Goal: Task Accomplishment & Management: Manage account settings

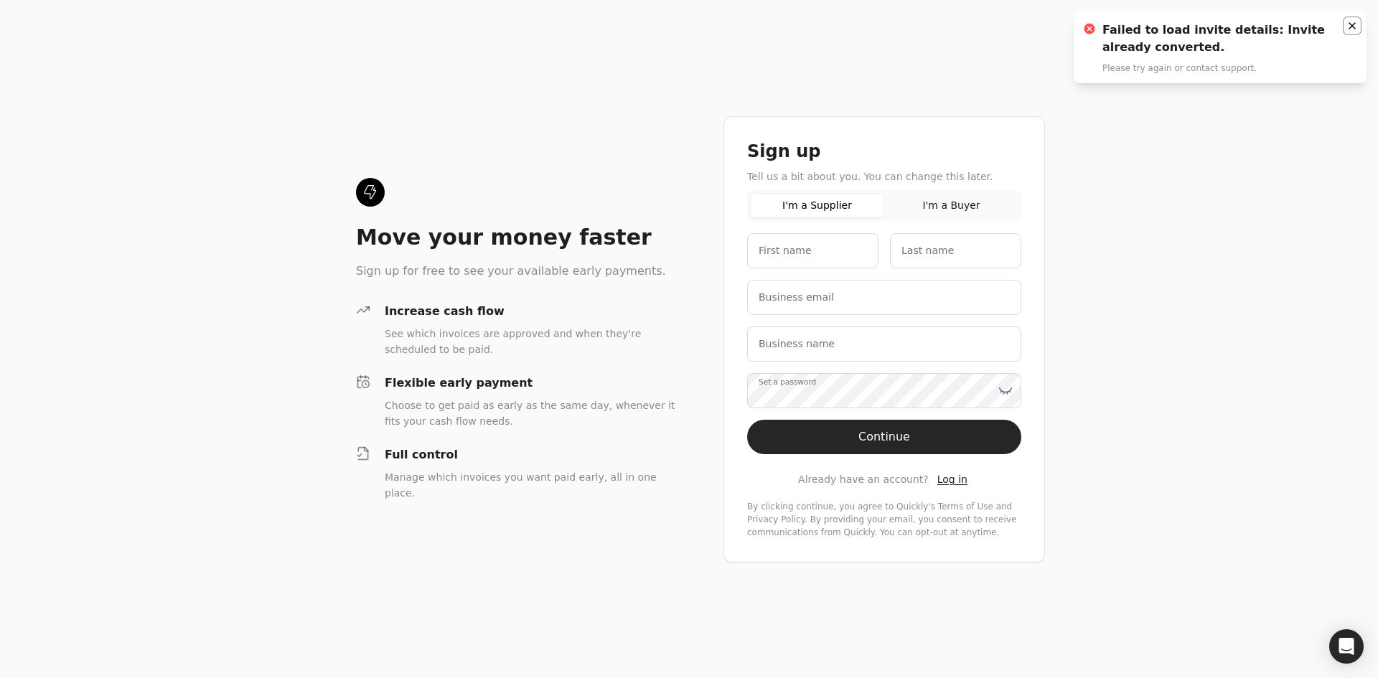
click at [1358, 25] on button "Notifications (F8)" at bounding box center [1351, 25] width 17 height 17
click at [939, 482] on span "Log in" at bounding box center [952, 479] width 30 height 11
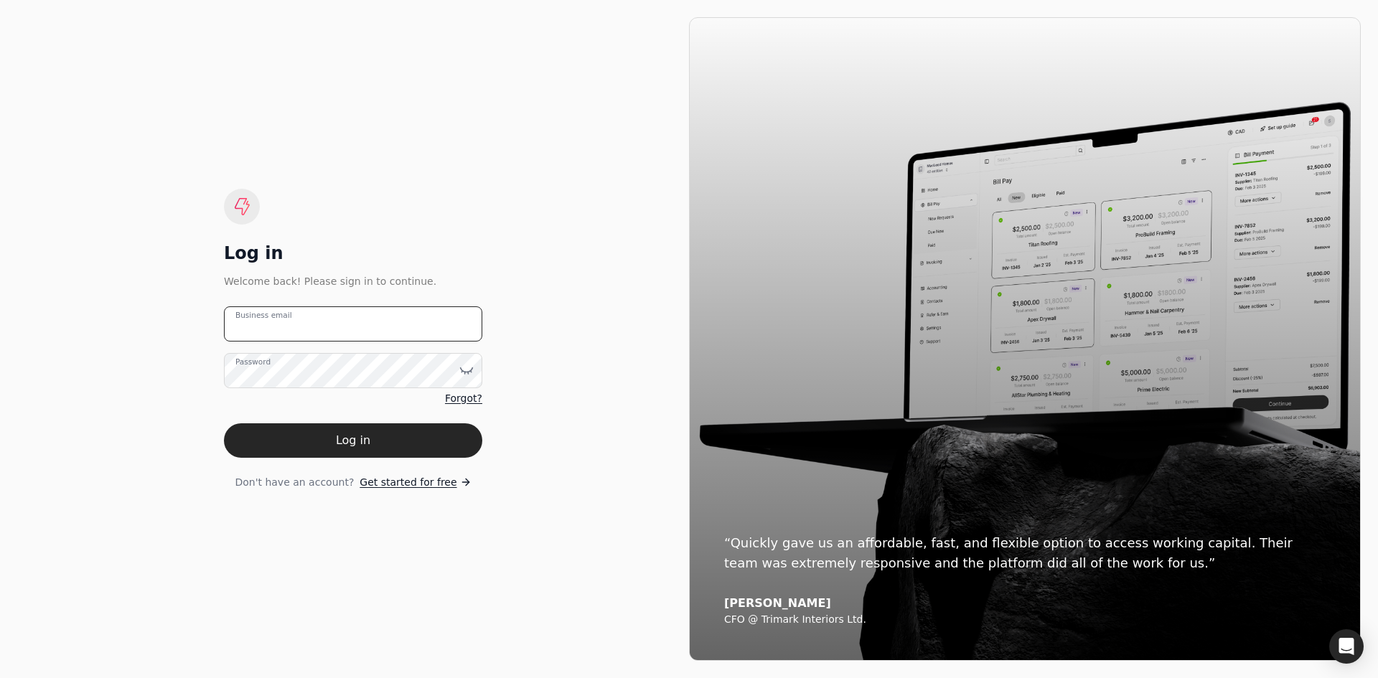
click at [321, 326] on email "Business email" at bounding box center [353, 323] width 258 height 35
type email "[EMAIL_ADDRESS][DOMAIN_NAME]"
click at [323, 438] on button "Log in" at bounding box center [353, 440] width 258 height 34
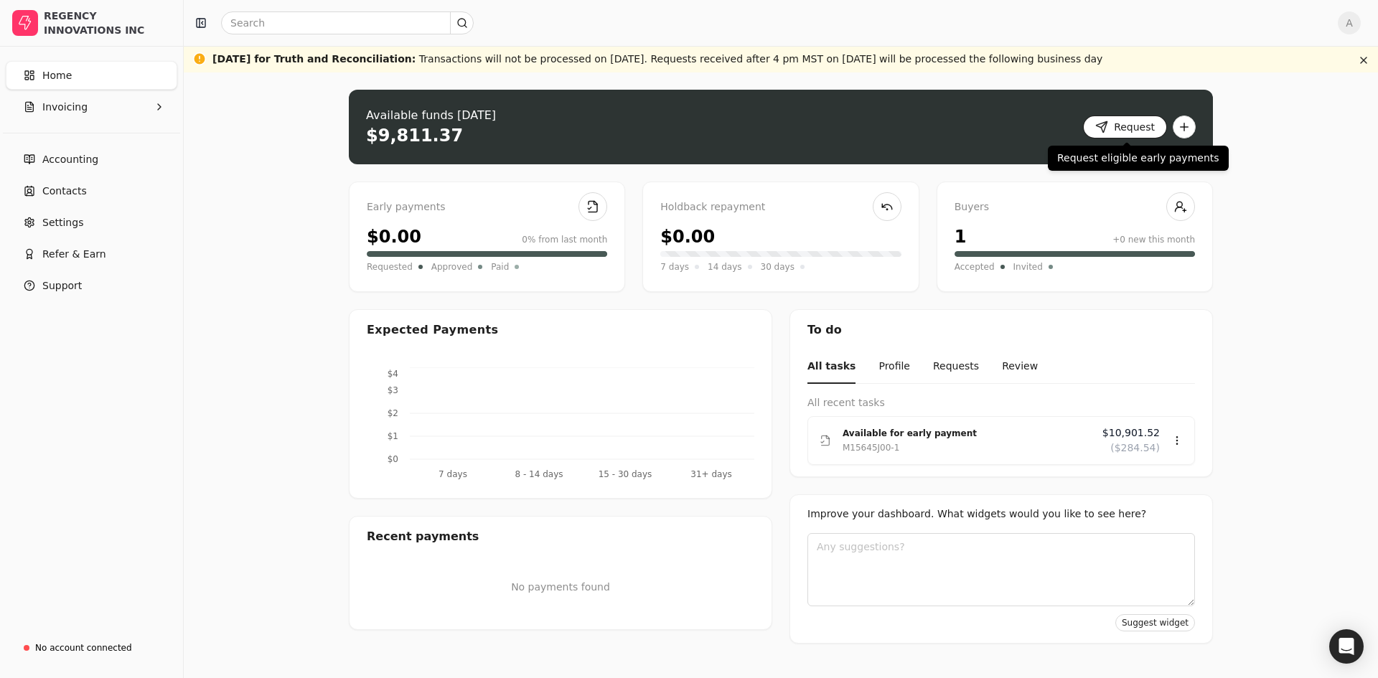
click at [1140, 125] on button "Request" at bounding box center [1125, 127] width 84 height 23
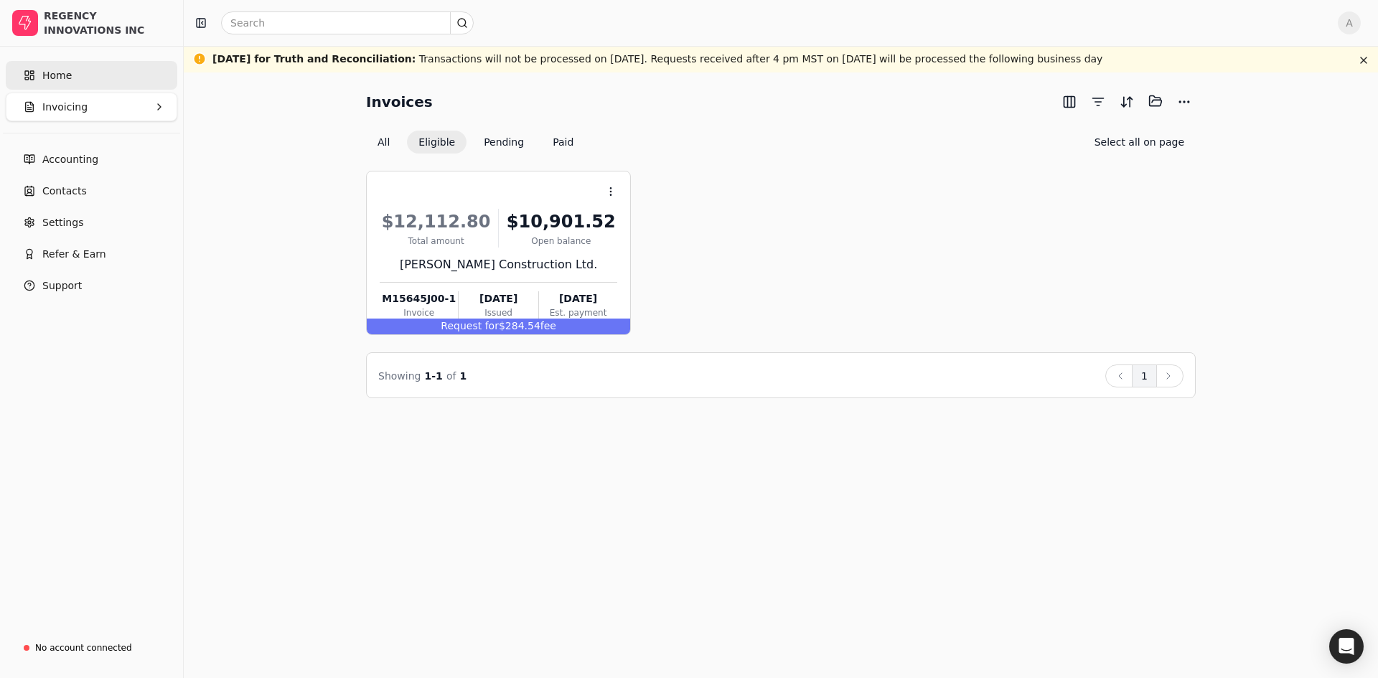
click at [55, 74] on span "Home" at bounding box center [56, 75] width 29 height 15
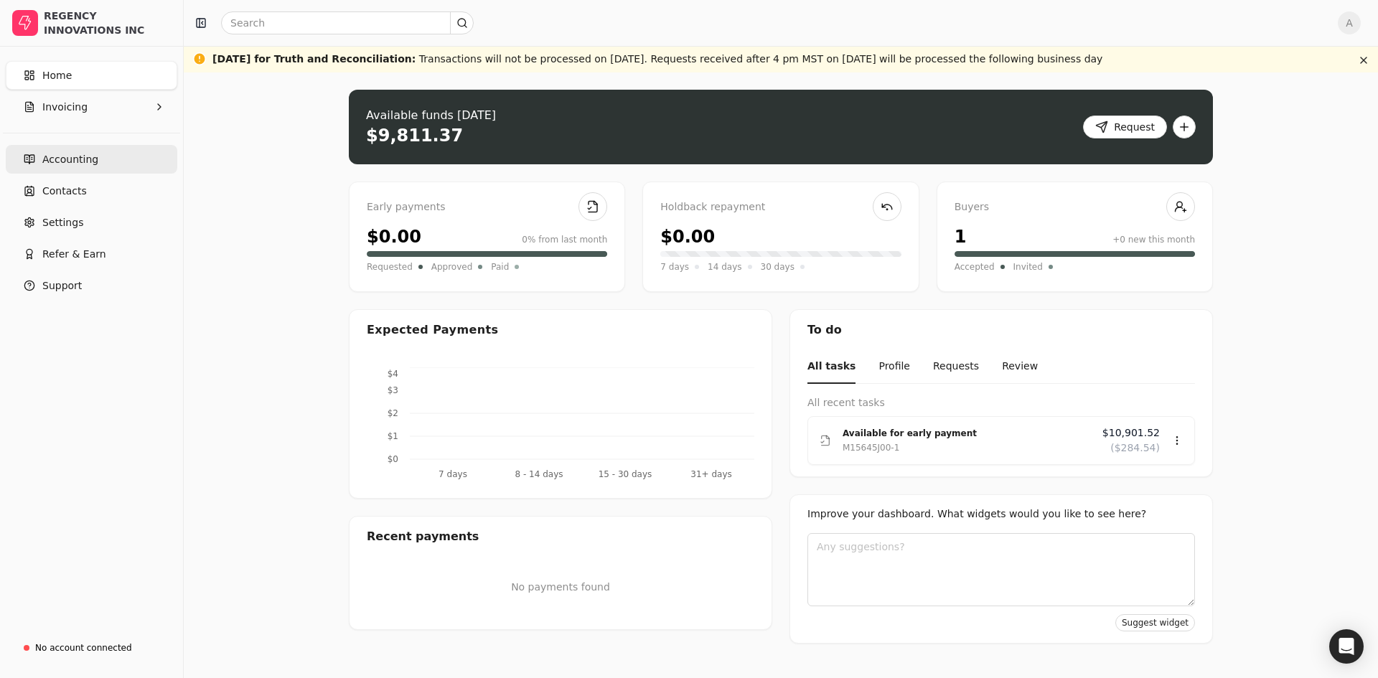
click at [72, 155] on span "Accounting" at bounding box center [70, 159] width 56 height 15
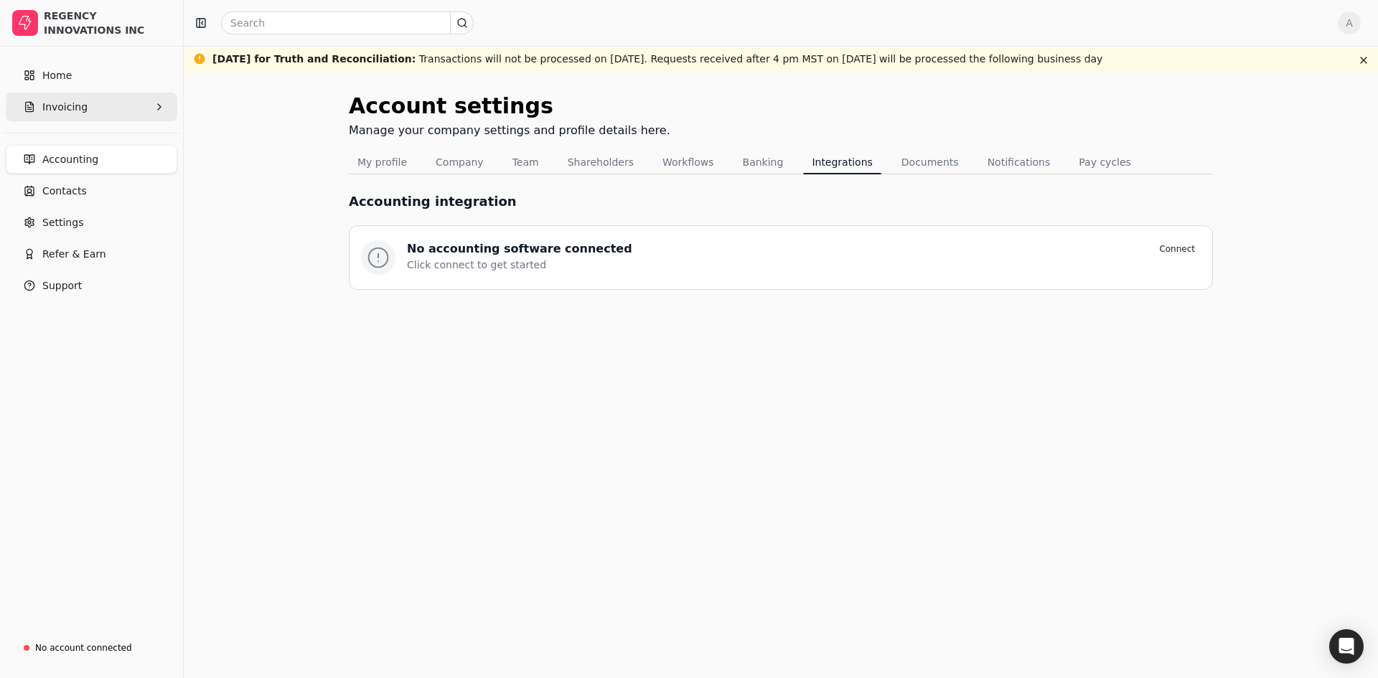
click at [85, 111] on button "Invoicing" at bounding box center [92, 107] width 172 height 29
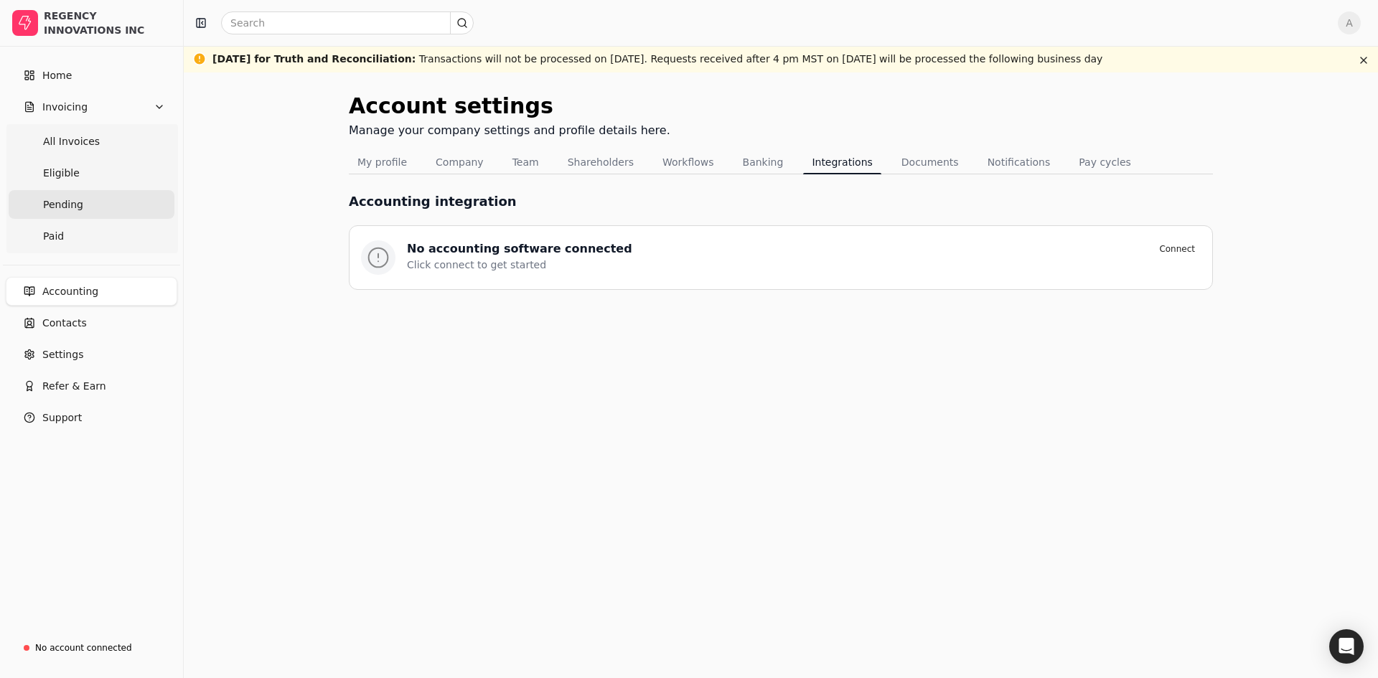
click at [61, 207] on span "Pending" at bounding box center [63, 204] width 40 height 15
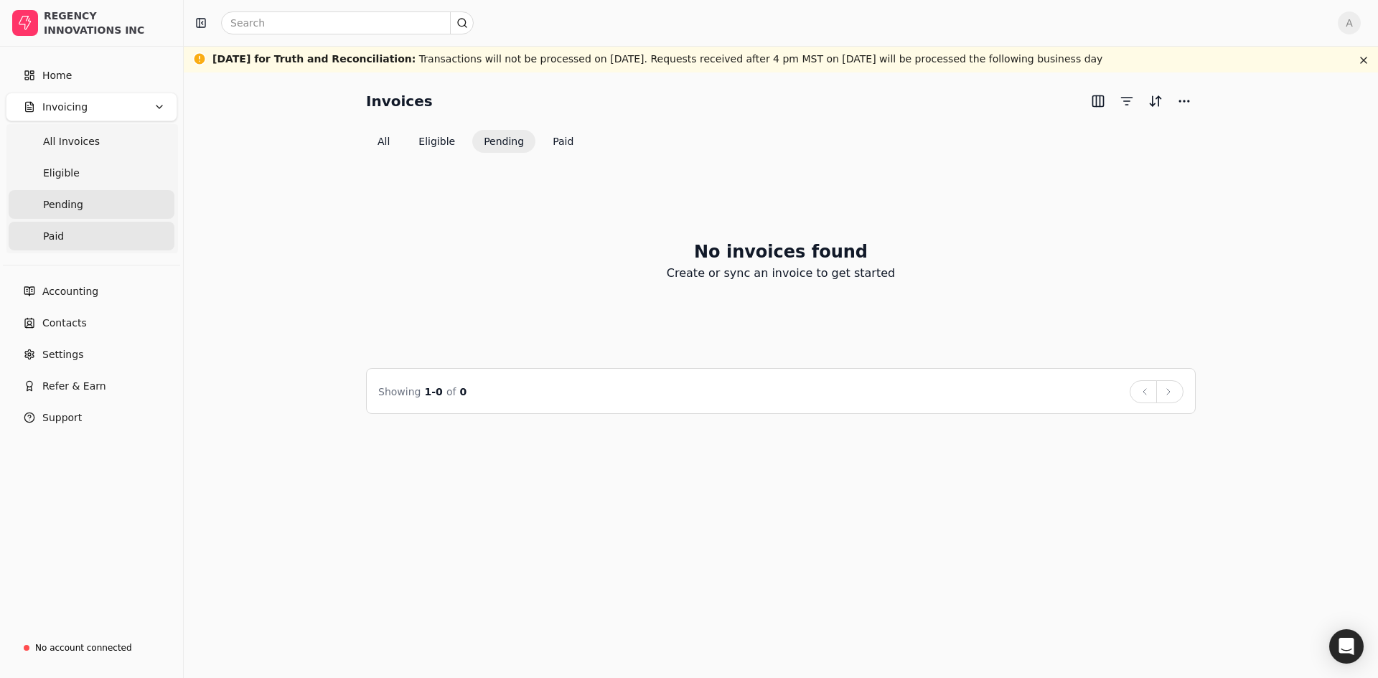
click at [83, 232] on link "Paid" at bounding box center [92, 236] width 166 height 29
click at [98, 136] on Invoices "All Invoices" at bounding box center [92, 141] width 166 height 29
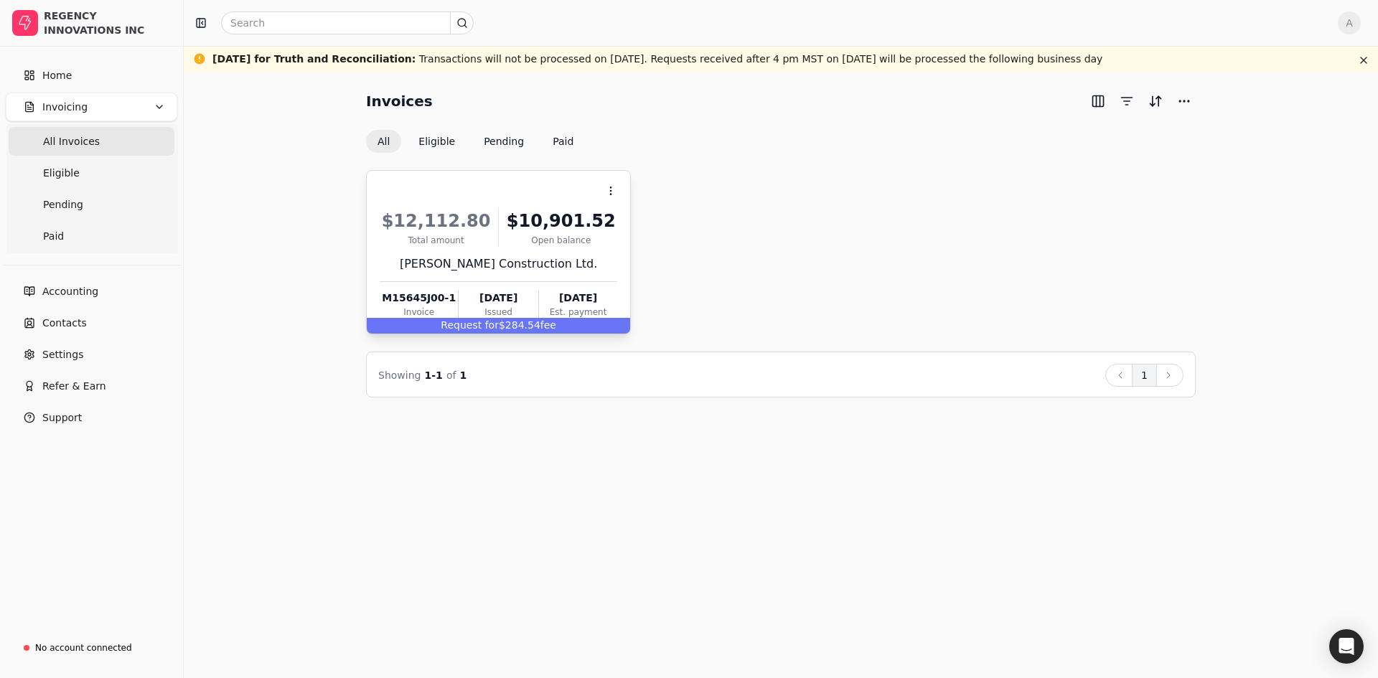
click at [583, 301] on div "[DATE]" at bounding box center [578, 298] width 78 height 15
drag, startPoint x: 626, startPoint y: 225, endPoint x: 625, endPoint y: 233, distance: 8.0
click at [626, 225] on span "Open" at bounding box center [633, 226] width 27 height 15
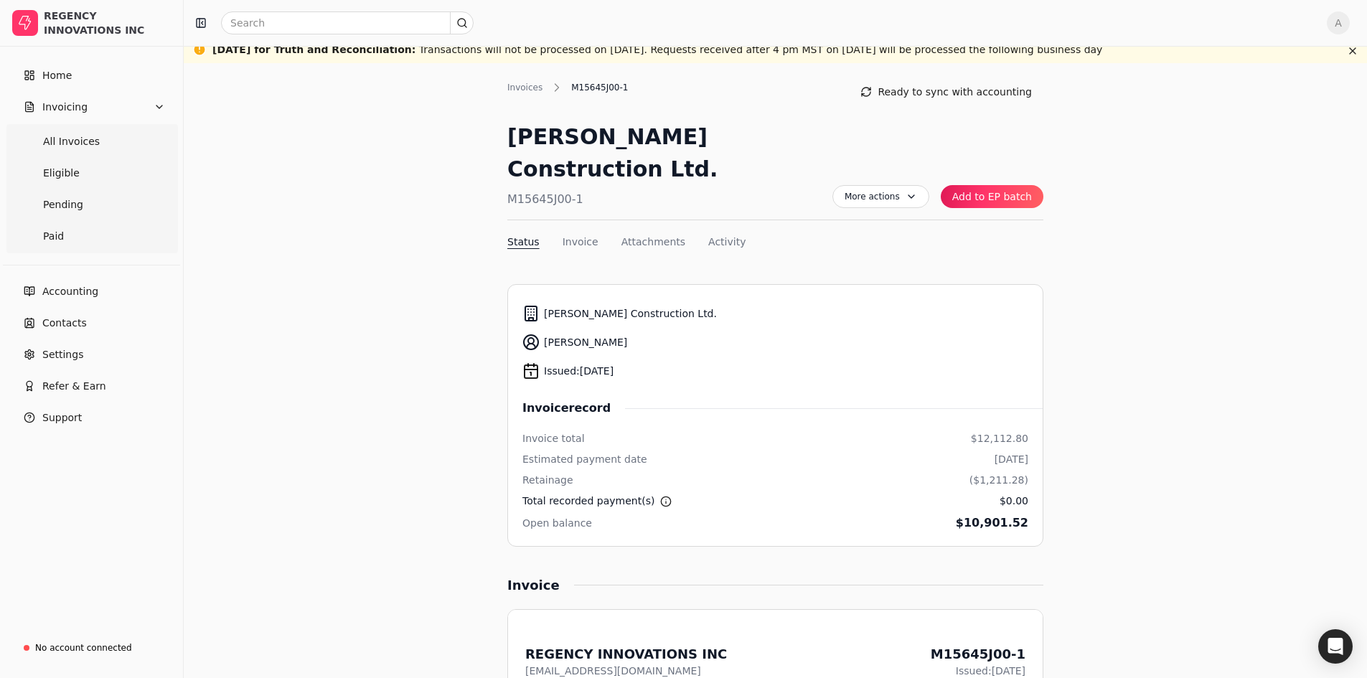
scroll to position [2, 0]
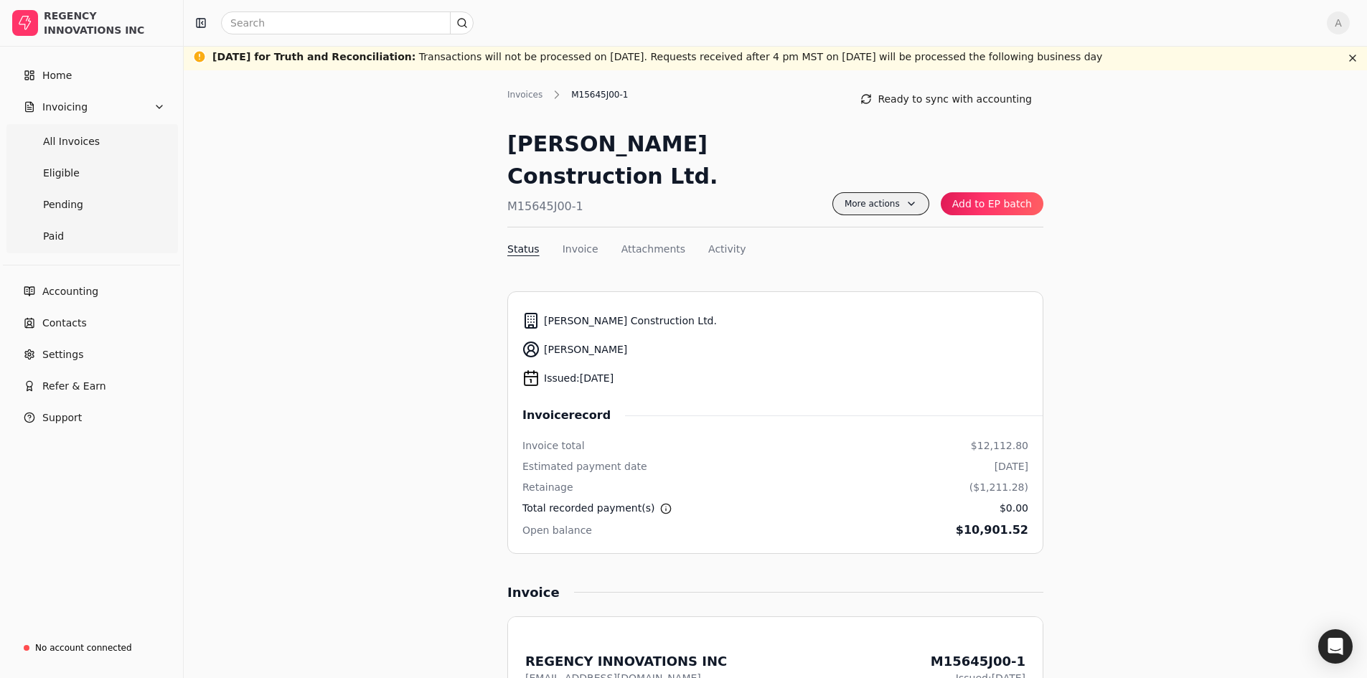
click at [888, 192] on span "More actions" at bounding box center [880, 203] width 97 height 23
click at [822, 232] on span "Add to EP batch" at bounding box center [824, 232] width 80 height 15
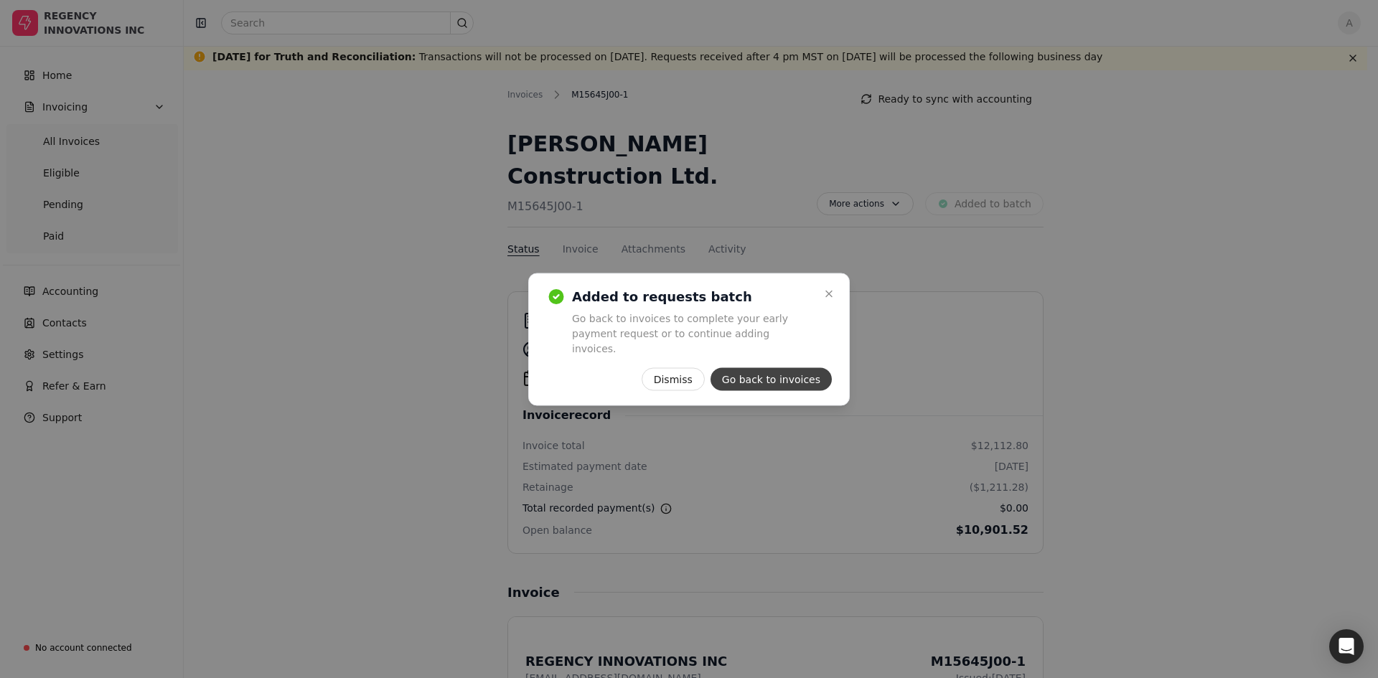
click at [778, 372] on button "Go back to invoices" at bounding box center [770, 378] width 121 height 23
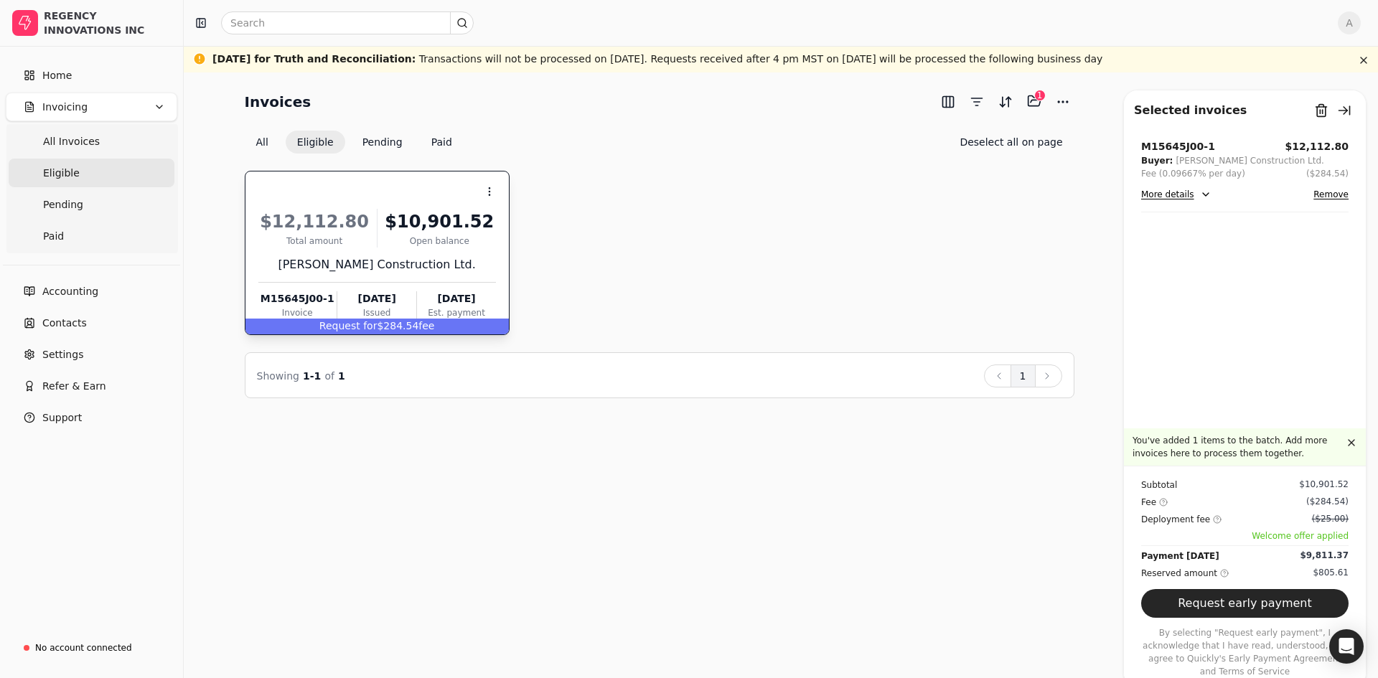
click at [1183, 198] on button "More details" at bounding box center [1176, 194] width 70 height 17
click at [1040, 103] on button "Selected items: 1" at bounding box center [1034, 101] width 23 height 23
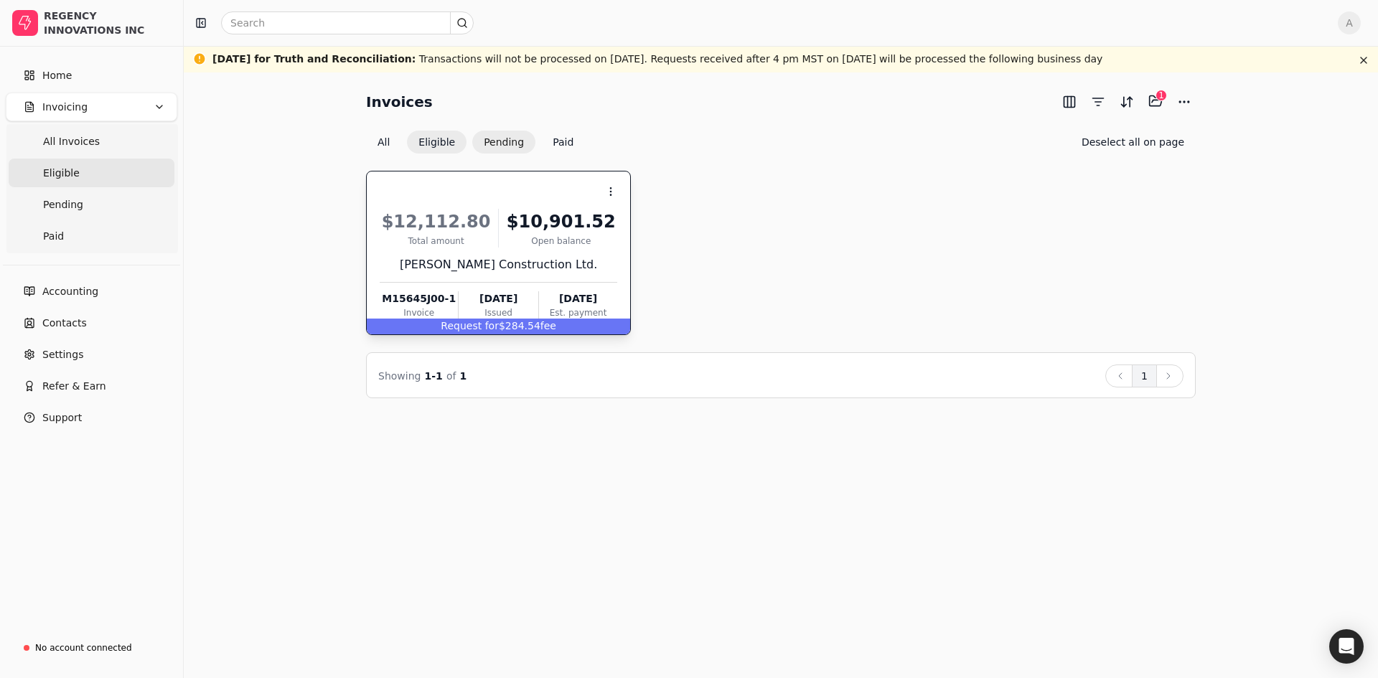
click at [499, 141] on button "Pending" at bounding box center [503, 142] width 63 height 23
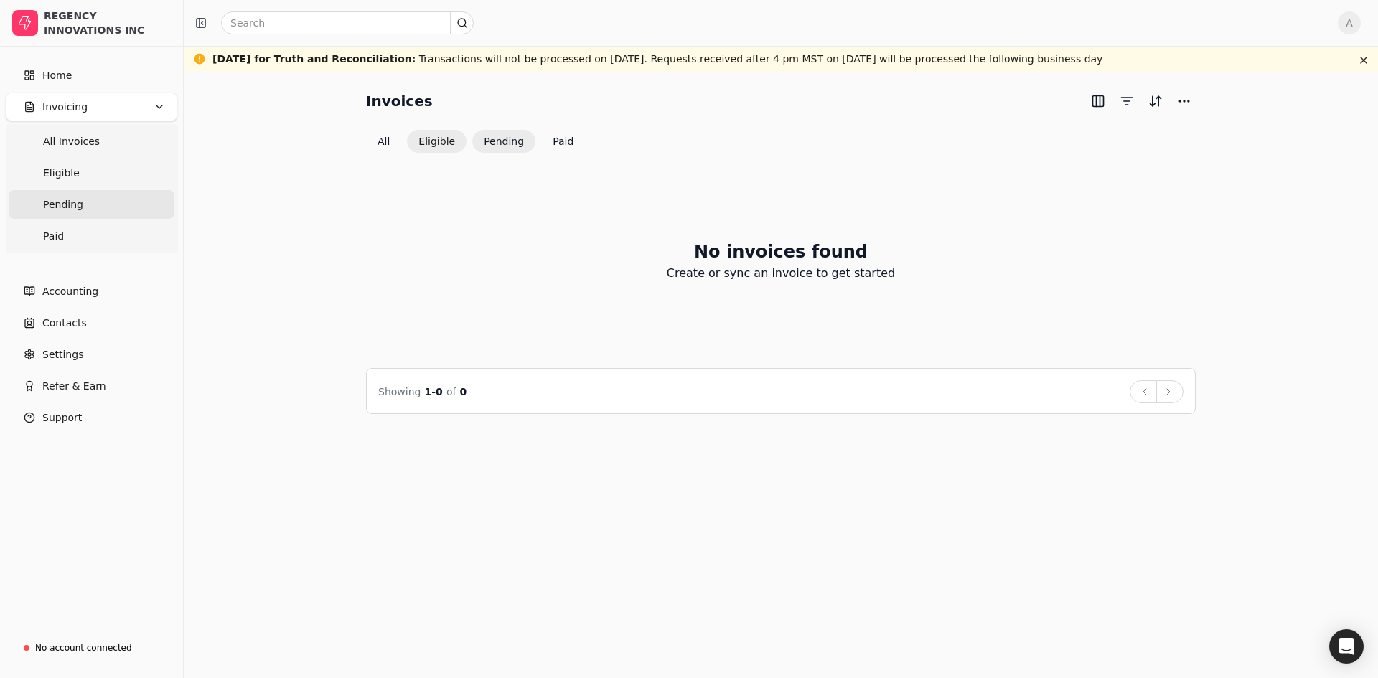
click at [426, 136] on button "Eligible" at bounding box center [437, 141] width 60 height 23
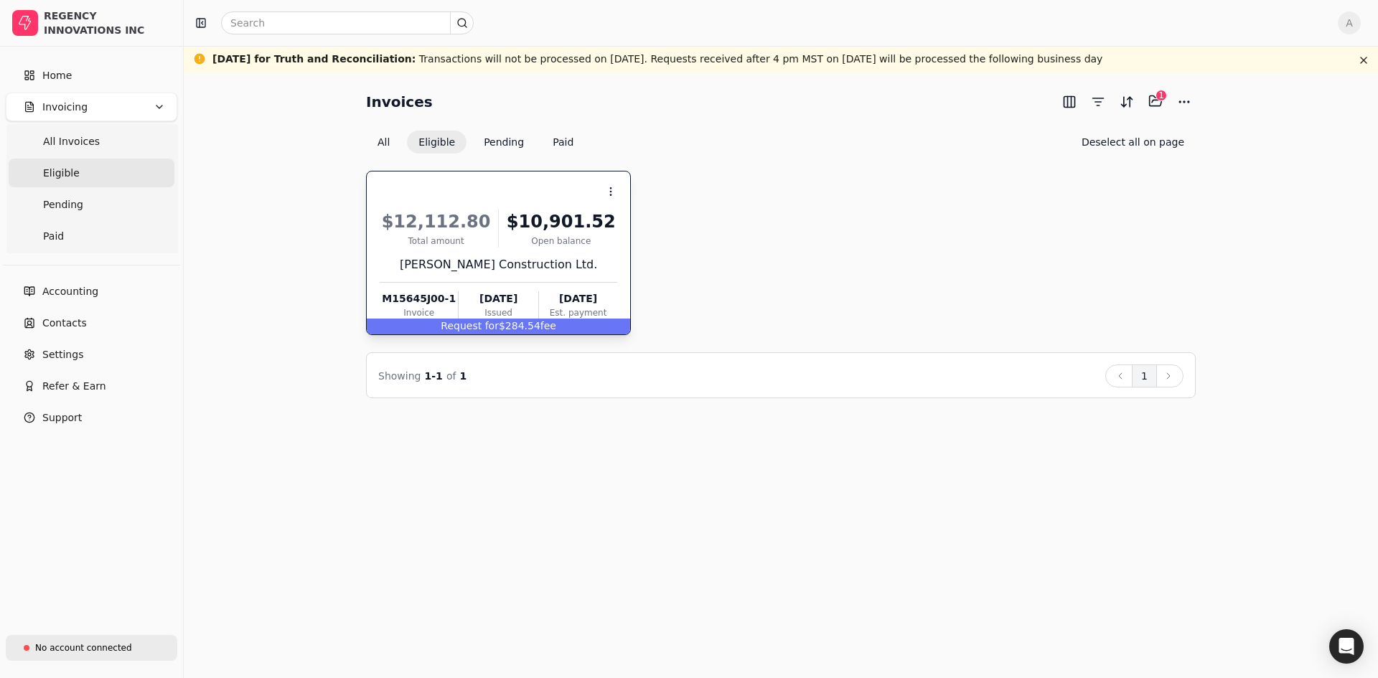
click at [87, 645] on div "No account connected" at bounding box center [83, 648] width 97 height 13
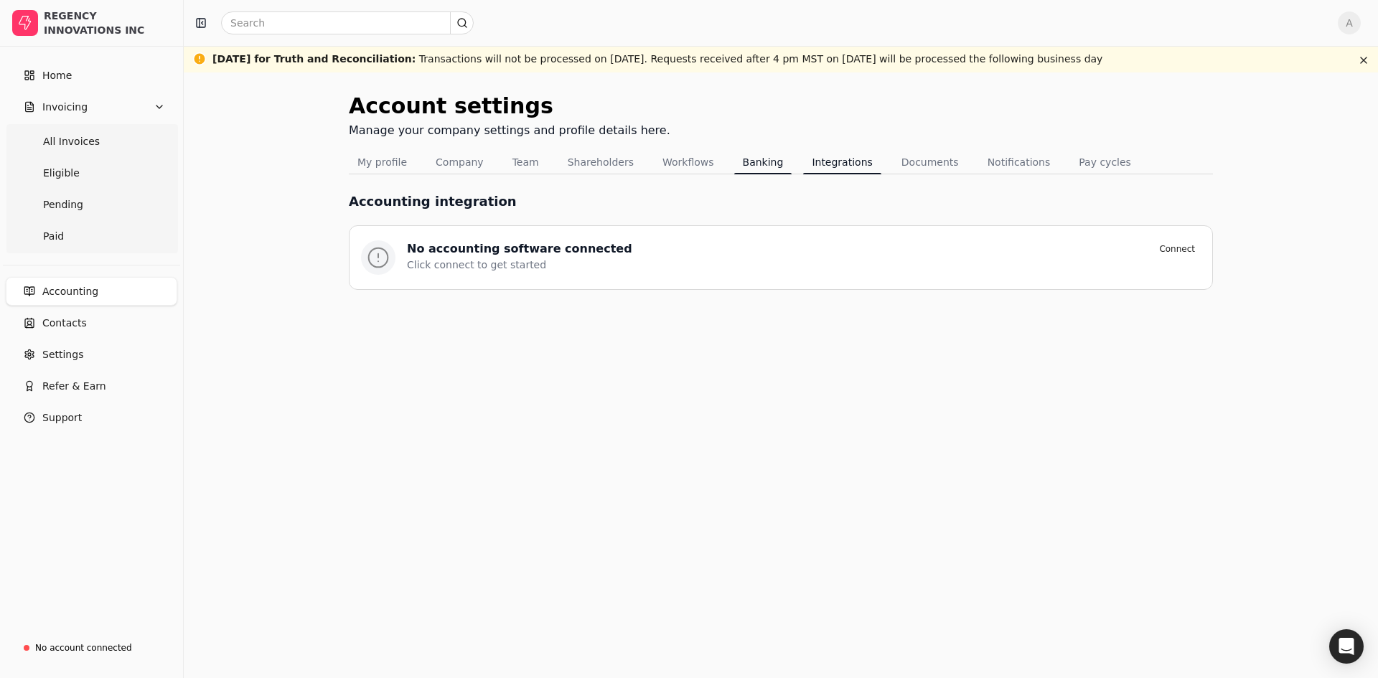
click at [757, 164] on button "Banking" at bounding box center [763, 162] width 58 height 23
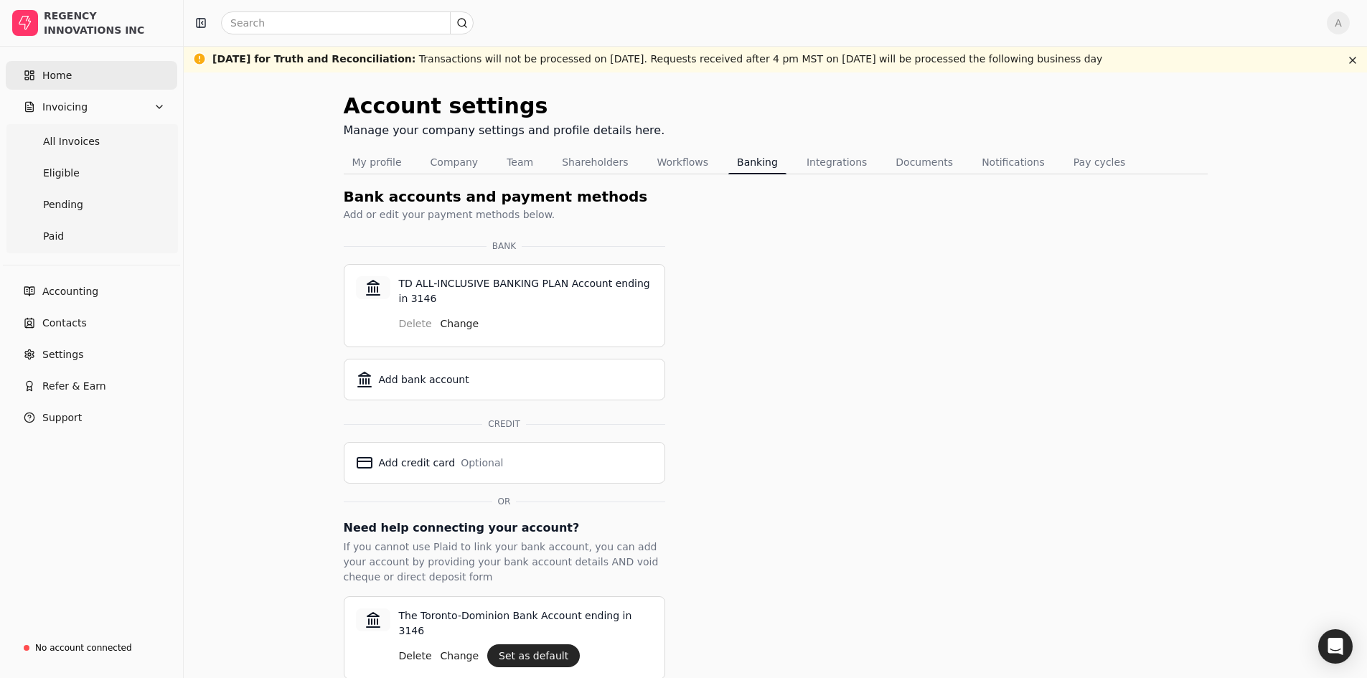
click at [76, 75] on link "Home" at bounding box center [92, 75] width 172 height 29
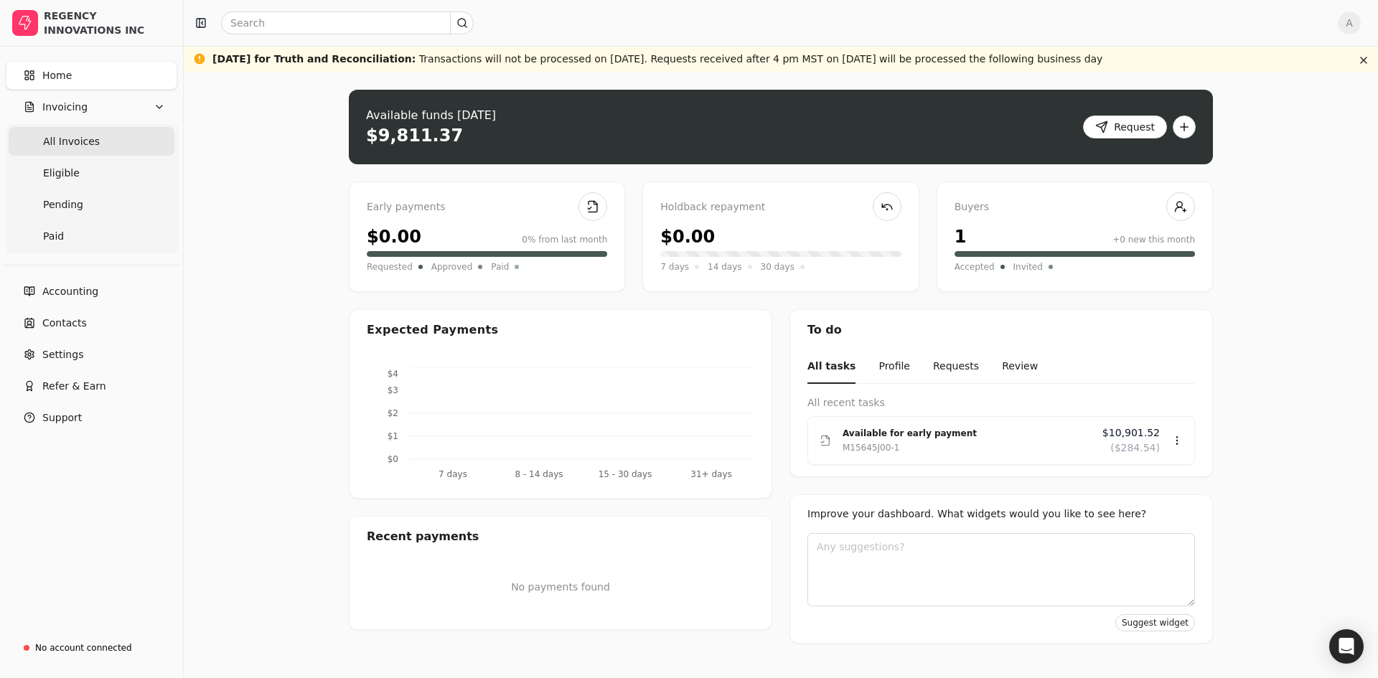
click at [101, 141] on Invoices "All Invoices" at bounding box center [92, 141] width 166 height 29
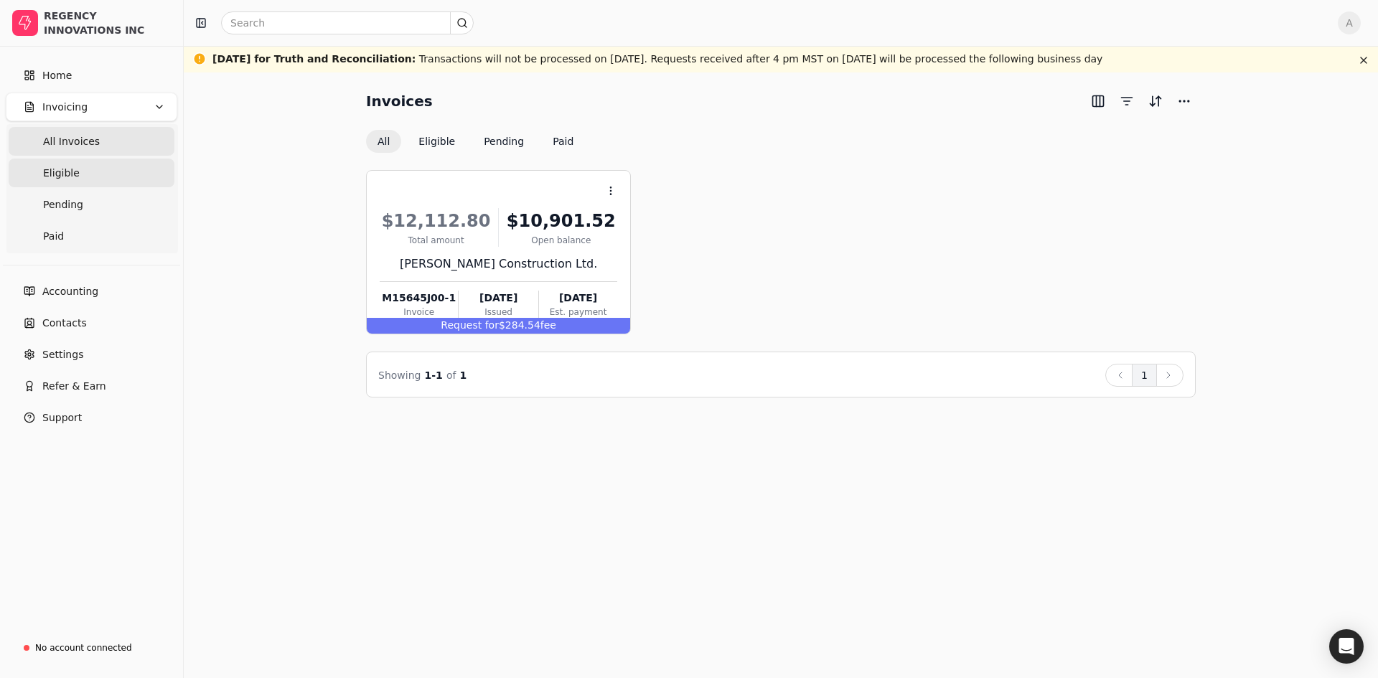
drag, startPoint x: 105, startPoint y: 174, endPoint x: 115, endPoint y: 176, distance: 9.6
click at [105, 174] on link "Eligible" at bounding box center [92, 173] width 166 height 29
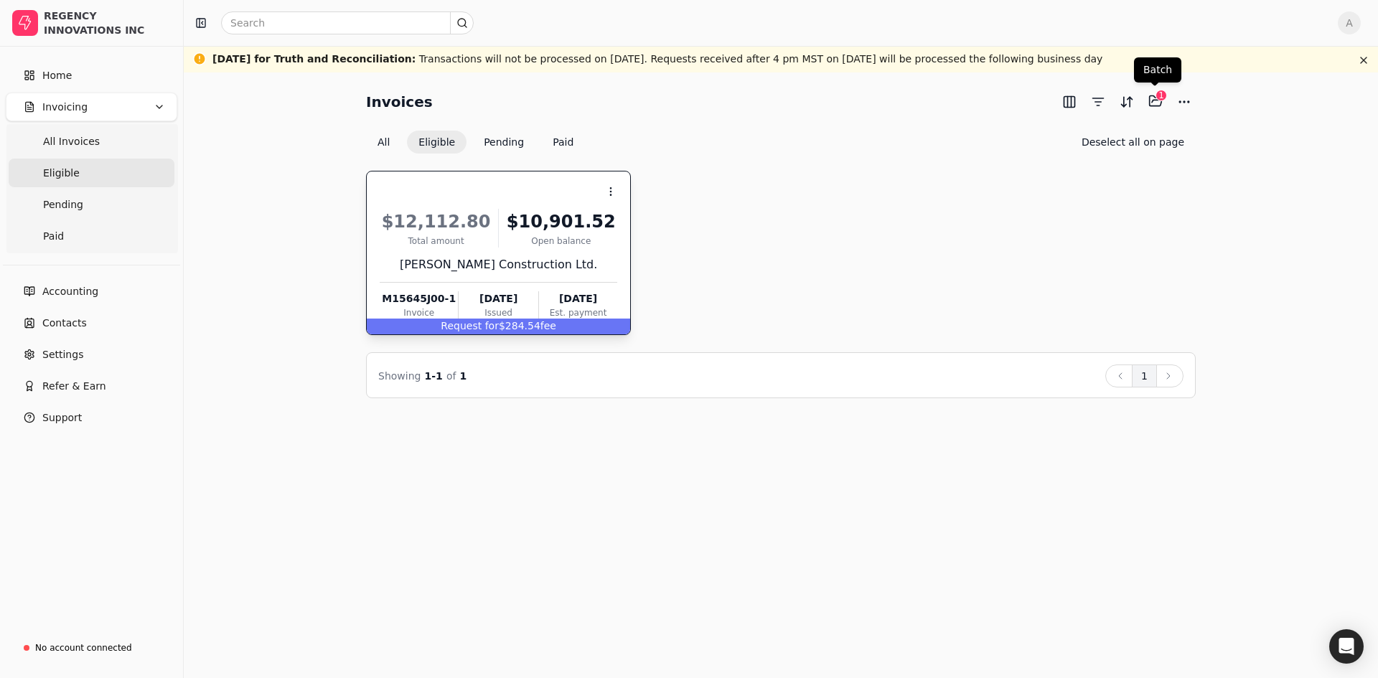
click at [1157, 98] on div "1" at bounding box center [1160, 95] width 11 height 11
click at [1155, 102] on button "Selected items: 1" at bounding box center [1155, 101] width 23 height 23
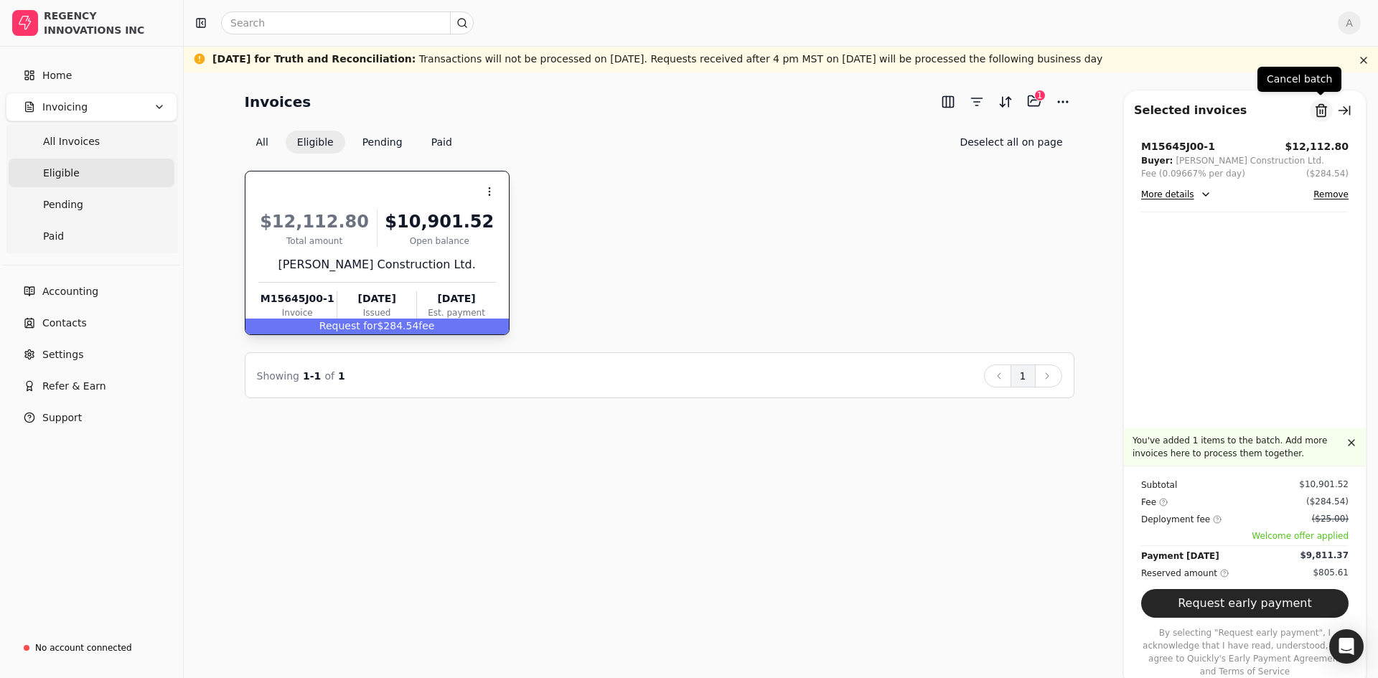
click at [1321, 110] on button "Remove from batch" at bounding box center [1321, 110] width 23 height 23
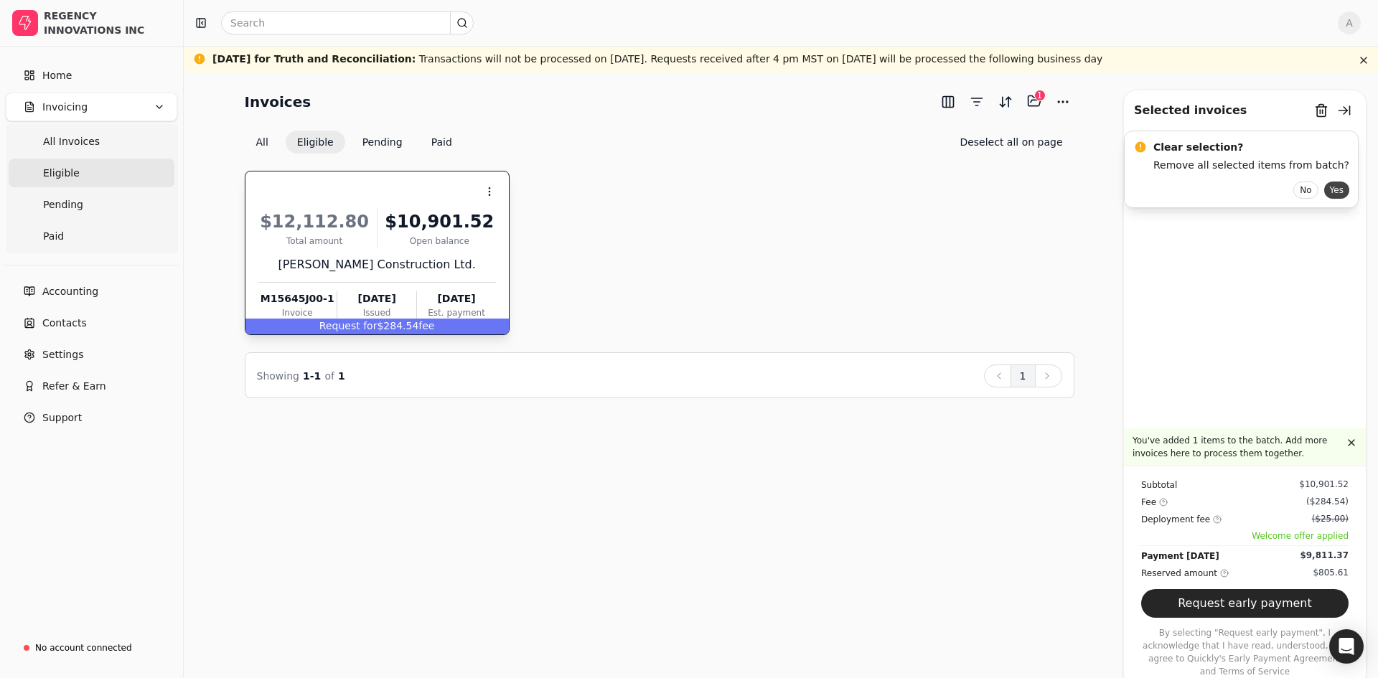
click at [1324, 189] on button "Yes" at bounding box center [1336, 190] width 25 height 17
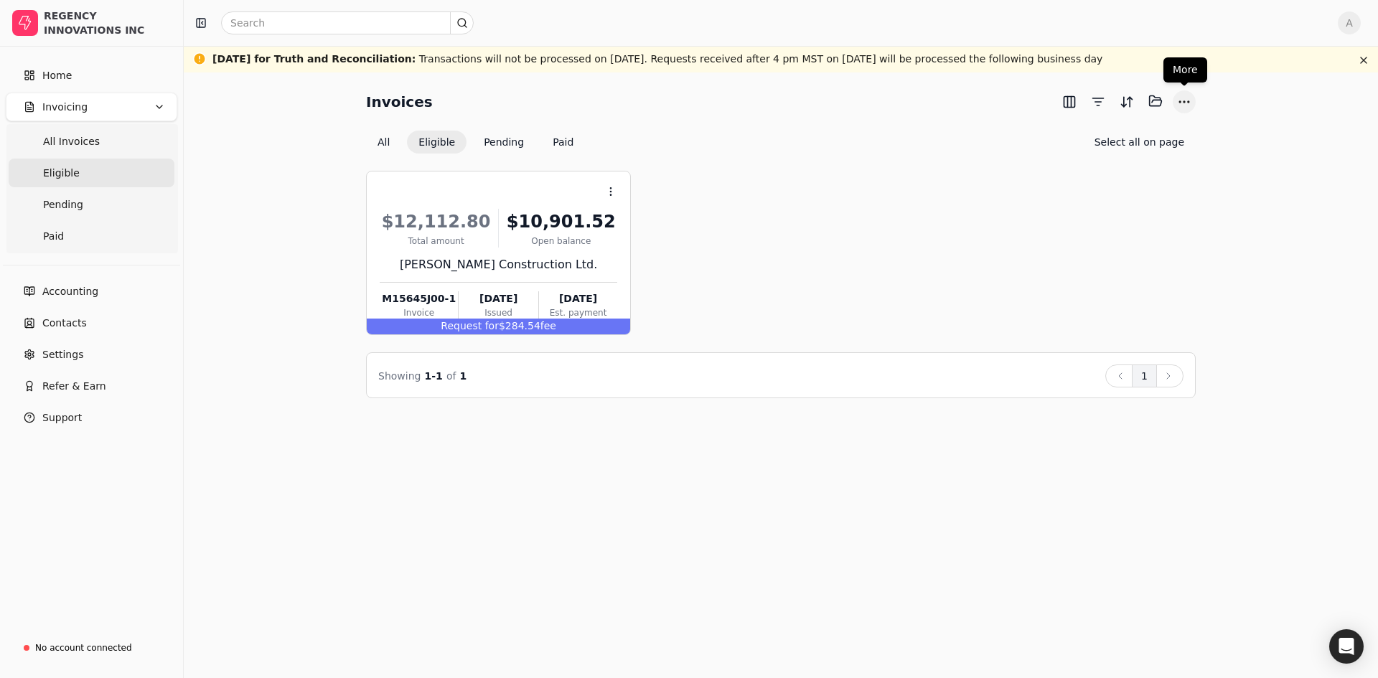
click at [1183, 103] on button "More" at bounding box center [1184, 101] width 23 height 23
click at [1165, 142] on button "Select all on page" at bounding box center [1139, 142] width 113 height 23
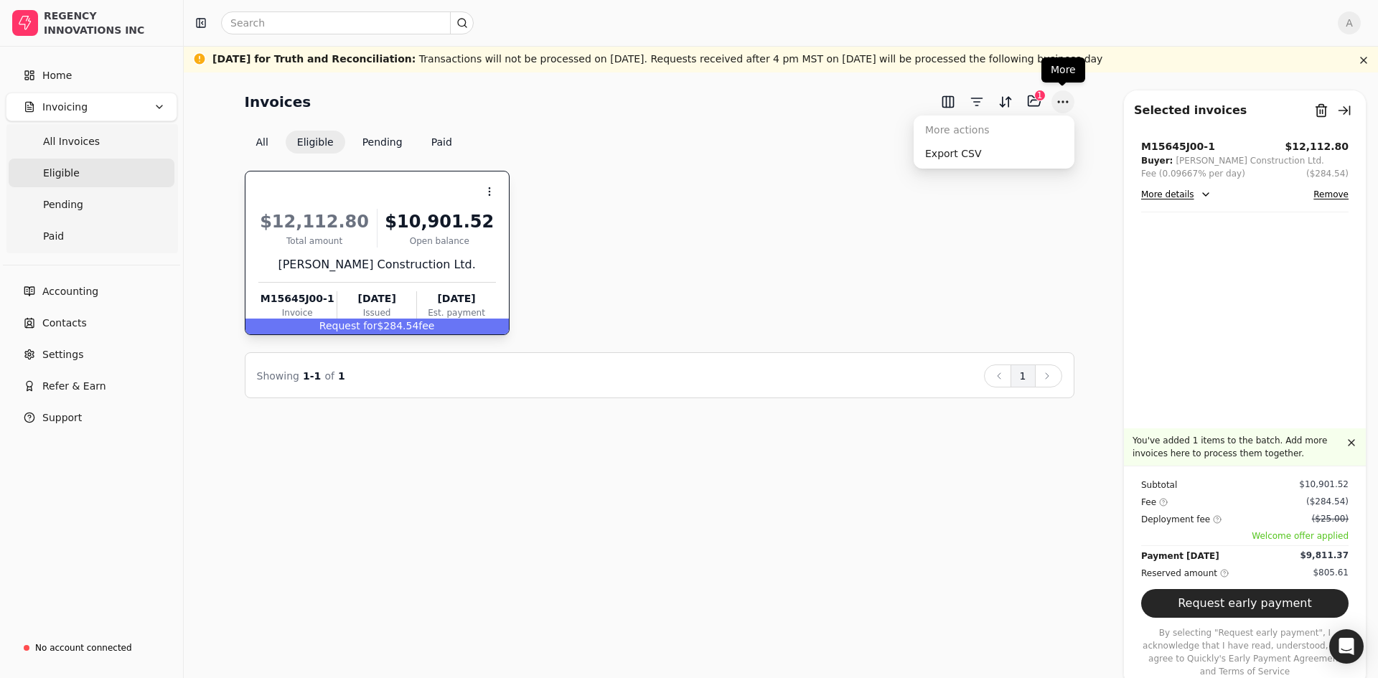
click at [1063, 94] on button "More" at bounding box center [1062, 101] width 23 height 23
click at [781, 232] on div "Context Menu Button $12,112.80 Total amount $10,901.52 Open balance [PERSON_NAM…" at bounding box center [660, 253] width 830 height 164
click at [1320, 112] on button "Remove from batch" at bounding box center [1321, 110] width 23 height 23
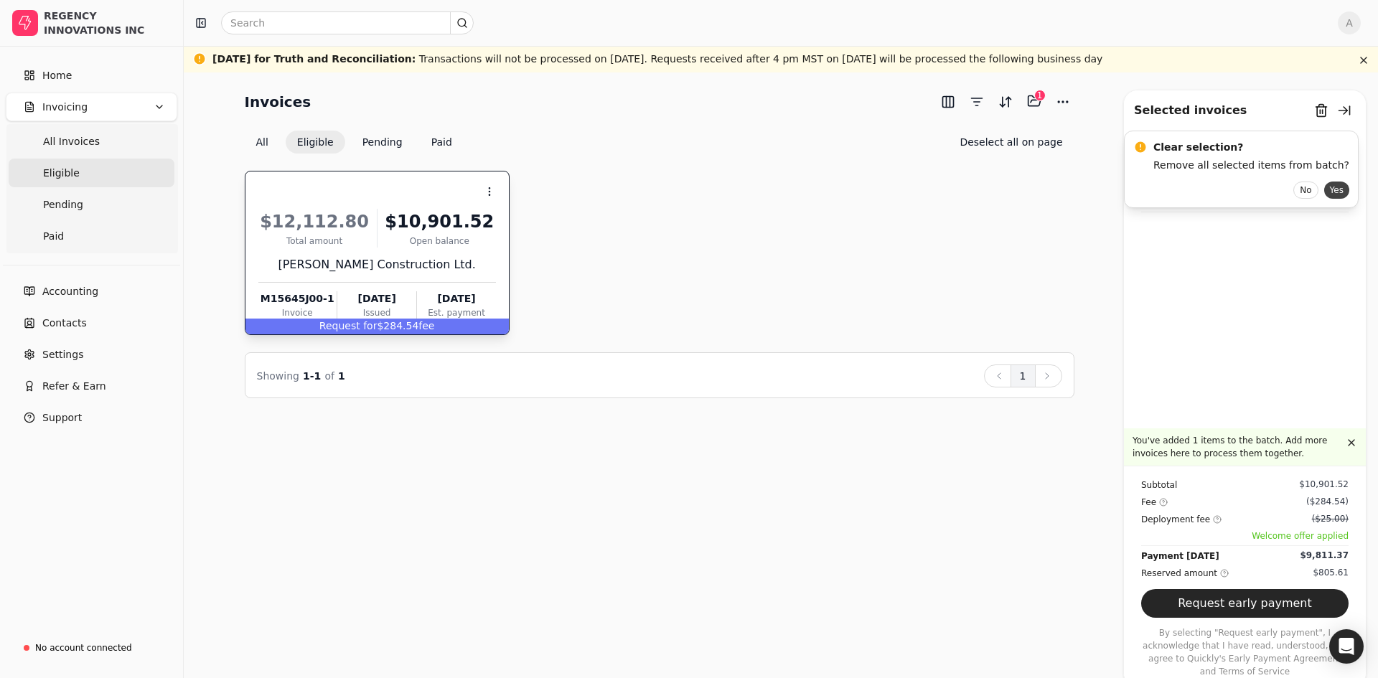
click at [1324, 187] on button "Yes" at bounding box center [1336, 190] width 25 height 17
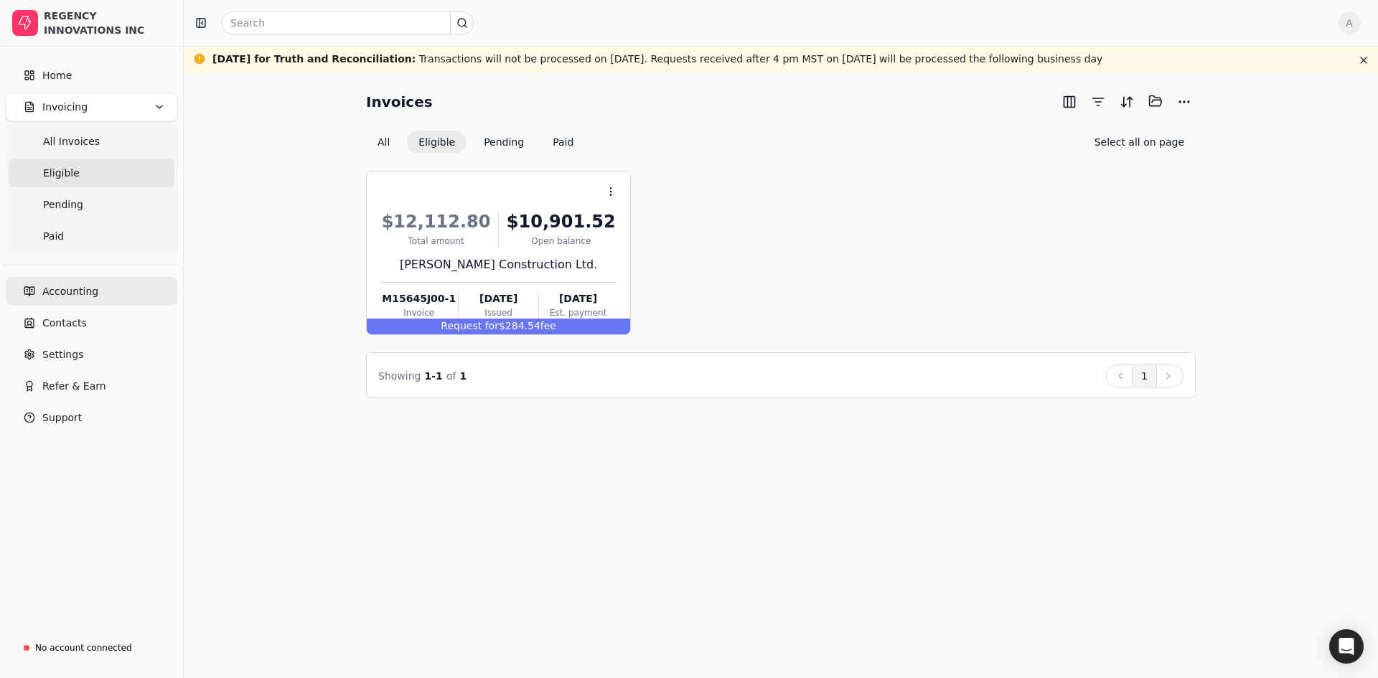
click at [80, 295] on span "Accounting" at bounding box center [70, 291] width 56 height 15
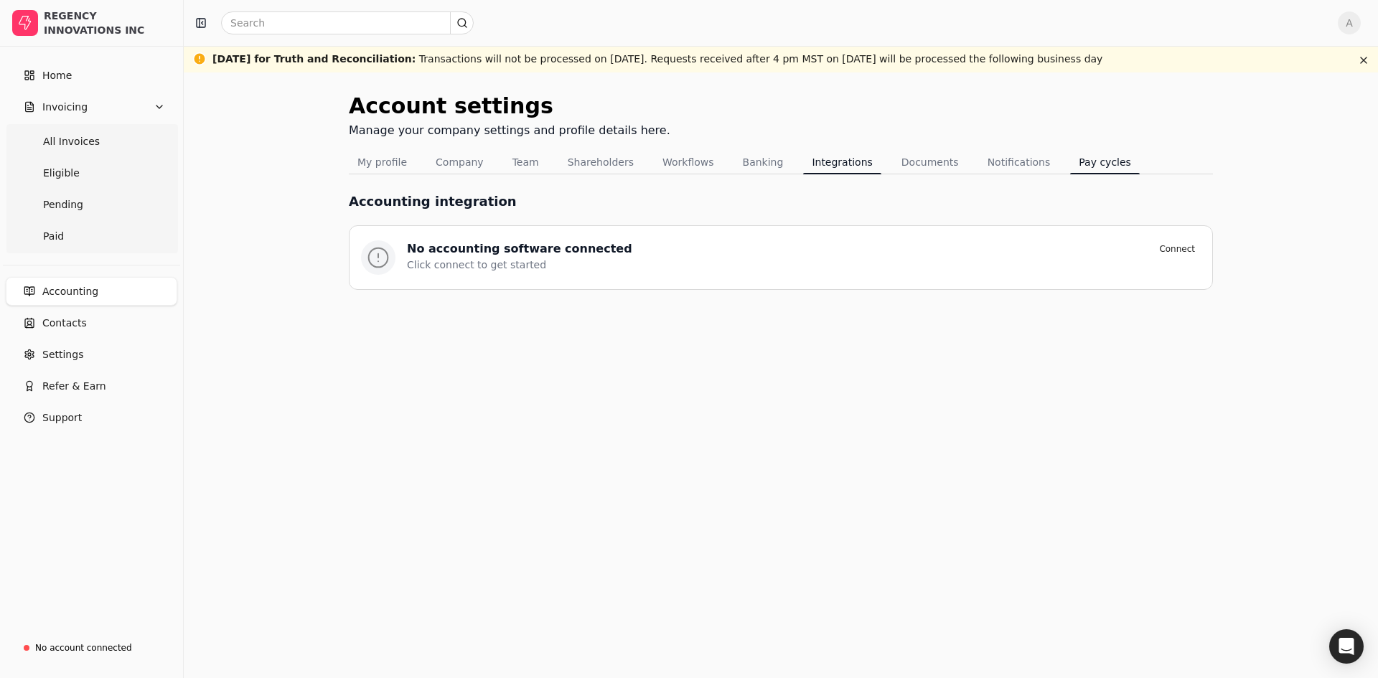
click at [1077, 163] on button "Pay cycles" at bounding box center [1105, 162] width 70 height 23
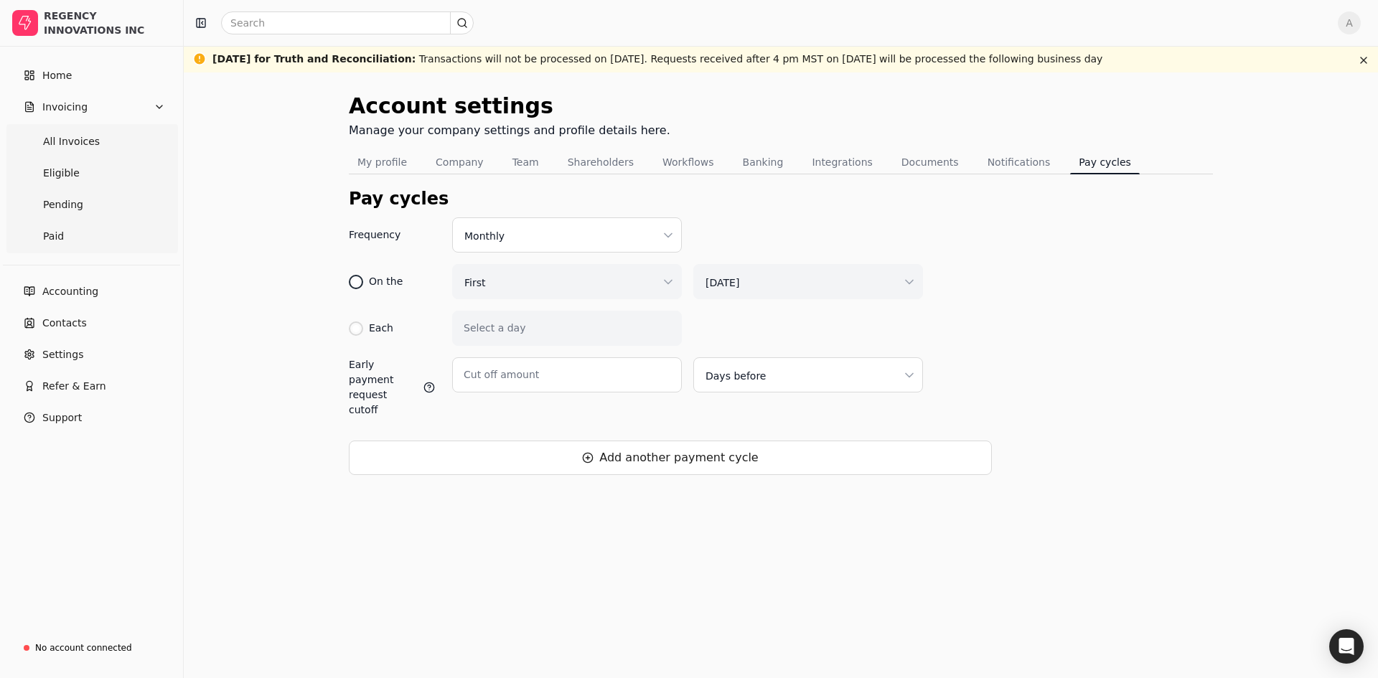
click at [361, 282] on div at bounding box center [356, 282] width 14 height 14
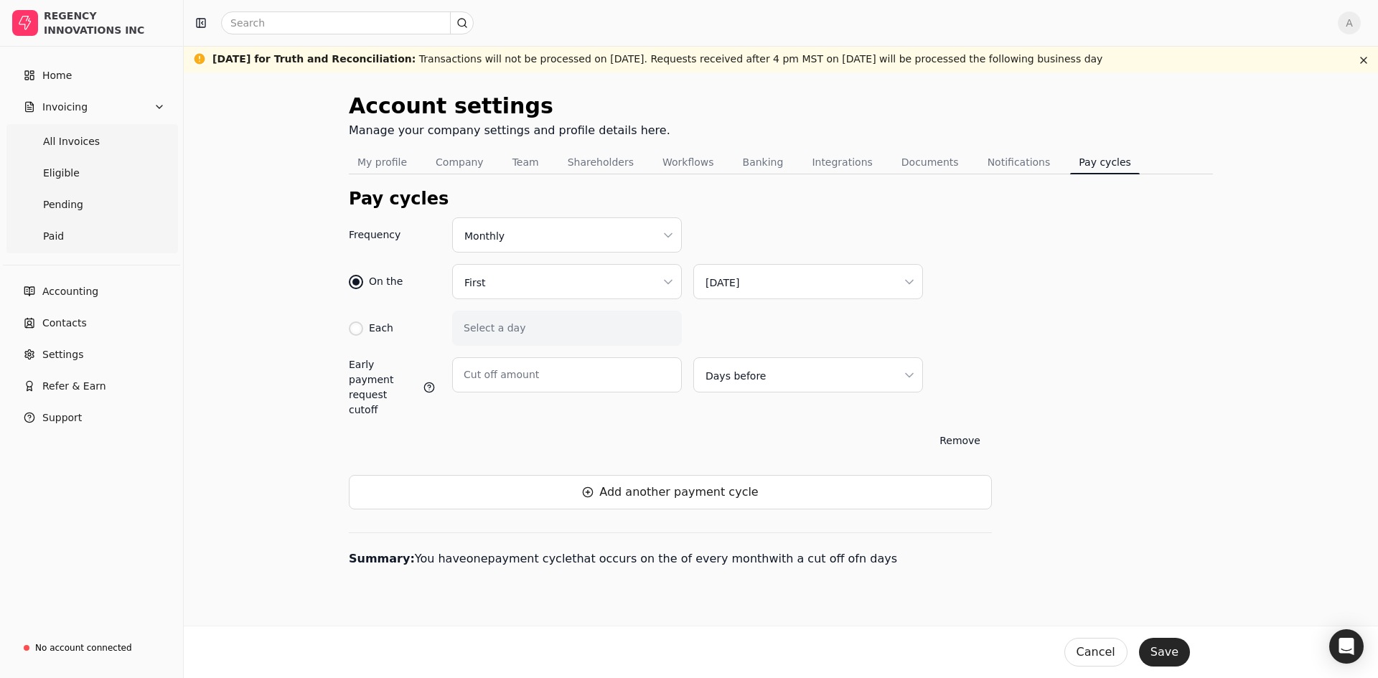
click at [526, 278] on html "REGENCY INNOVATIONS INC Home Invoicing All Invoices Eligible Pending Paid Accou…" at bounding box center [689, 339] width 1378 height 678
click at [760, 274] on html "REGENCY INNOVATIONS INC Home Invoicing All Invoices Eligible Pending Paid Accou…" at bounding box center [689, 339] width 1378 height 678
click at [761, 278] on html "REGENCY INNOVATIONS INC Home Invoicing All Invoices Eligible Pending Paid Accou…" at bounding box center [689, 339] width 1378 height 678
click at [489, 368] on div "Cut off amount" at bounding box center [567, 374] width 230 height 35
click at [764, 379] on html "REGENCY INNOVATIONS INC Home Invoicing All Invoices Eligible Pending Paid Accou…" at bounding box center [689, 339] width 1378 height 678
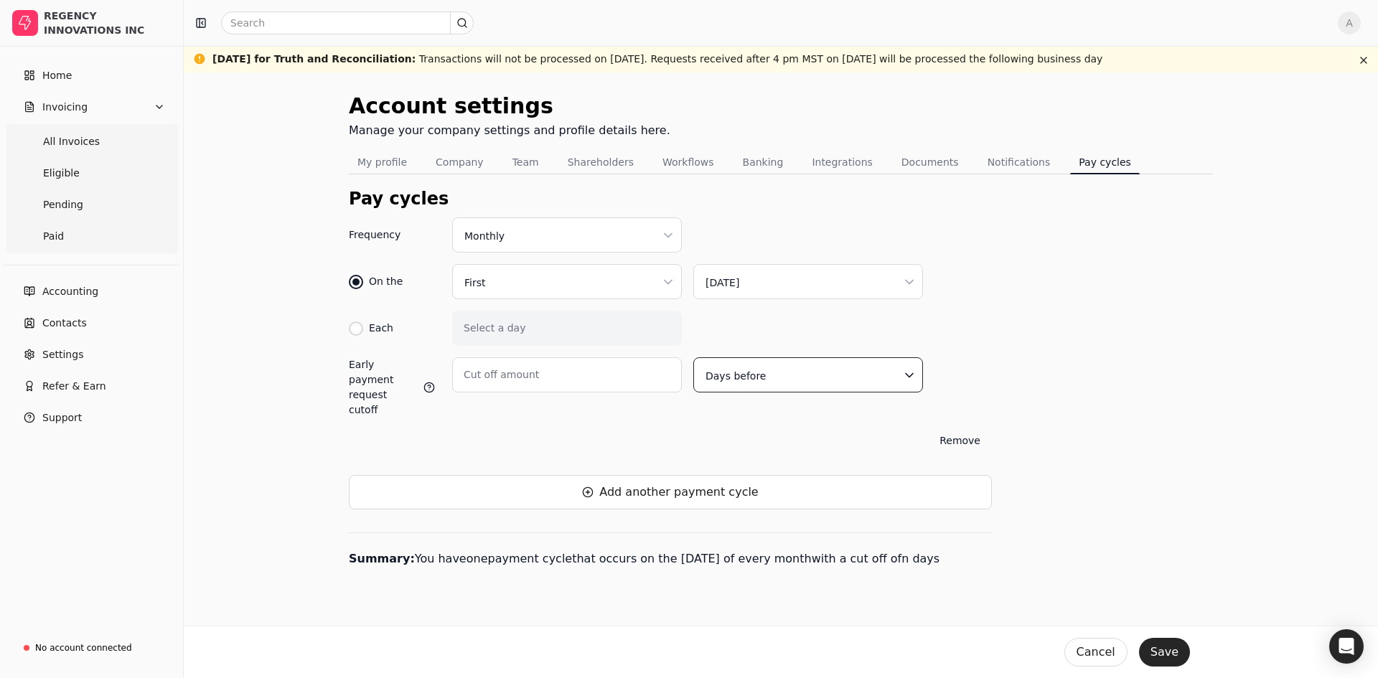
click at [617, 414] on html "REGENCY INNOVATIONS INC Home Invoicing All Invoices Eligible Pending Paid Accou…" at bounding box center [689, 339] width 1378 height 678
click at [772, 276] on html "REGENCY INNOVATIONS INC Home Invoicing All Invoices Eligible Pending Paid Accou…" at bounding box center [689, 339] width 1378 height 678
click at [1172, 652] on button "Save" at bounding box center [1164, 652] width 51 height 29
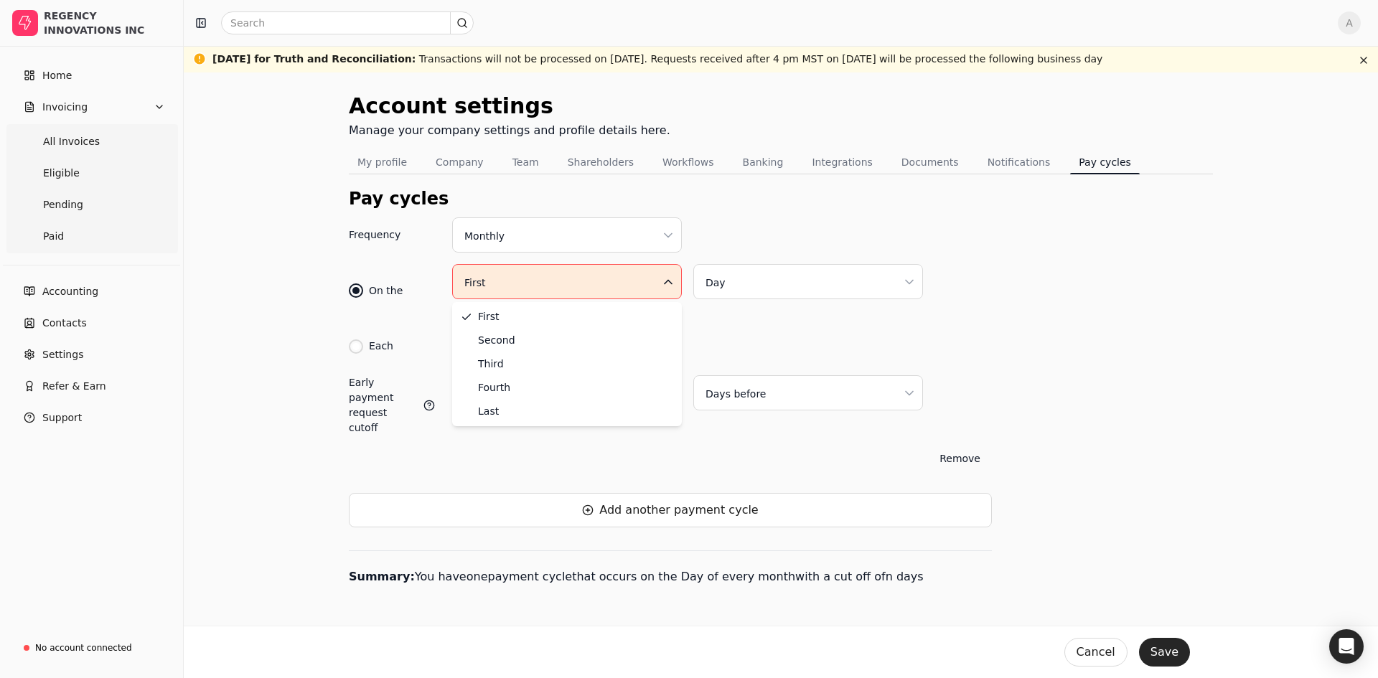
click at [519, 281] on html "REGENCY INNOVATIONS INC Home Invoicing All Invoices Eligible Pending Paid Accou…" at bounding box center [689, 339] width 1378 height 678
click at [538, 230] on html "REGENCY INNOVATIONS INC Home Invoicing All Invoices Eligible Pending Paid Accou…" at bounding box center [689, 339] width 1378 height 678
click at [521, 286] on html "REGENCY INNOVATIONS INC Home Invoicing All Invoices Eligible Pending Paid Accou…" at bounding box center [689, 339] width 1378 height 678
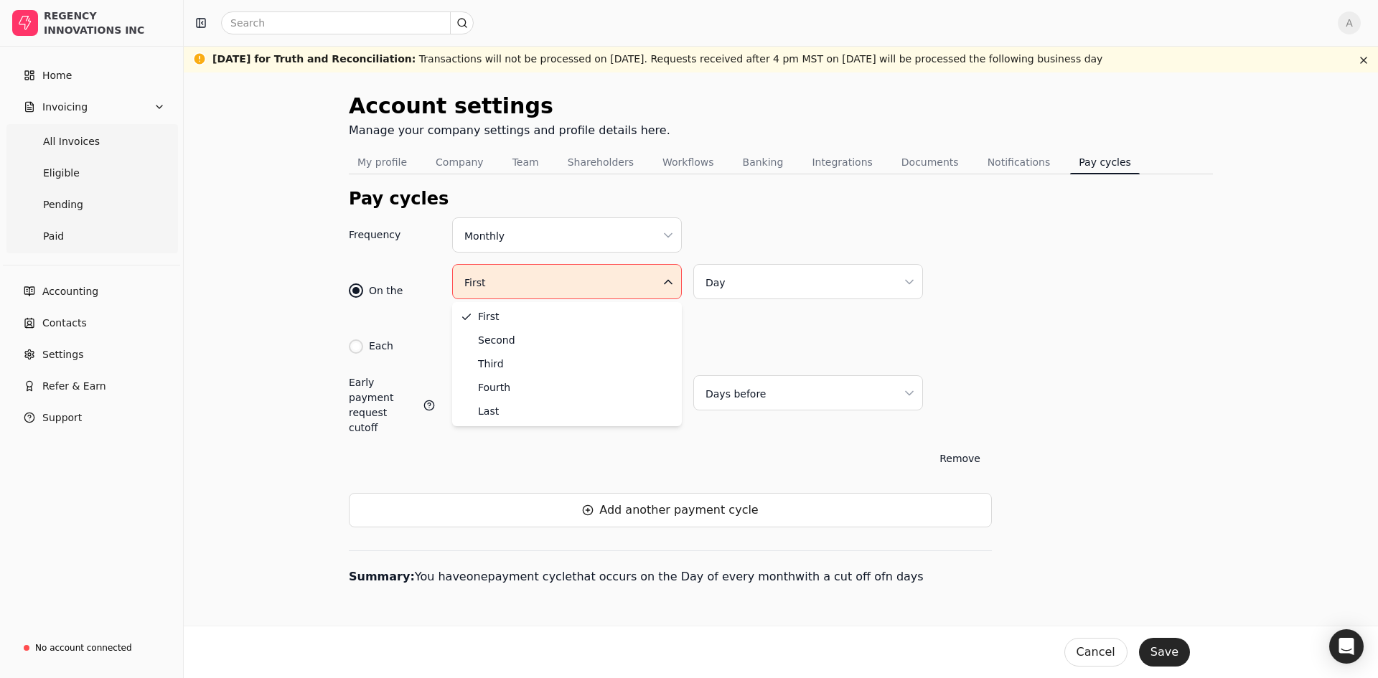
click at [521, 286] on html "REGENCY INNOVATIONS INC Home Invoicing All Invoices Eligible Pending Paid Accou…" at bounding box center [689, 339] width 1378 height 678
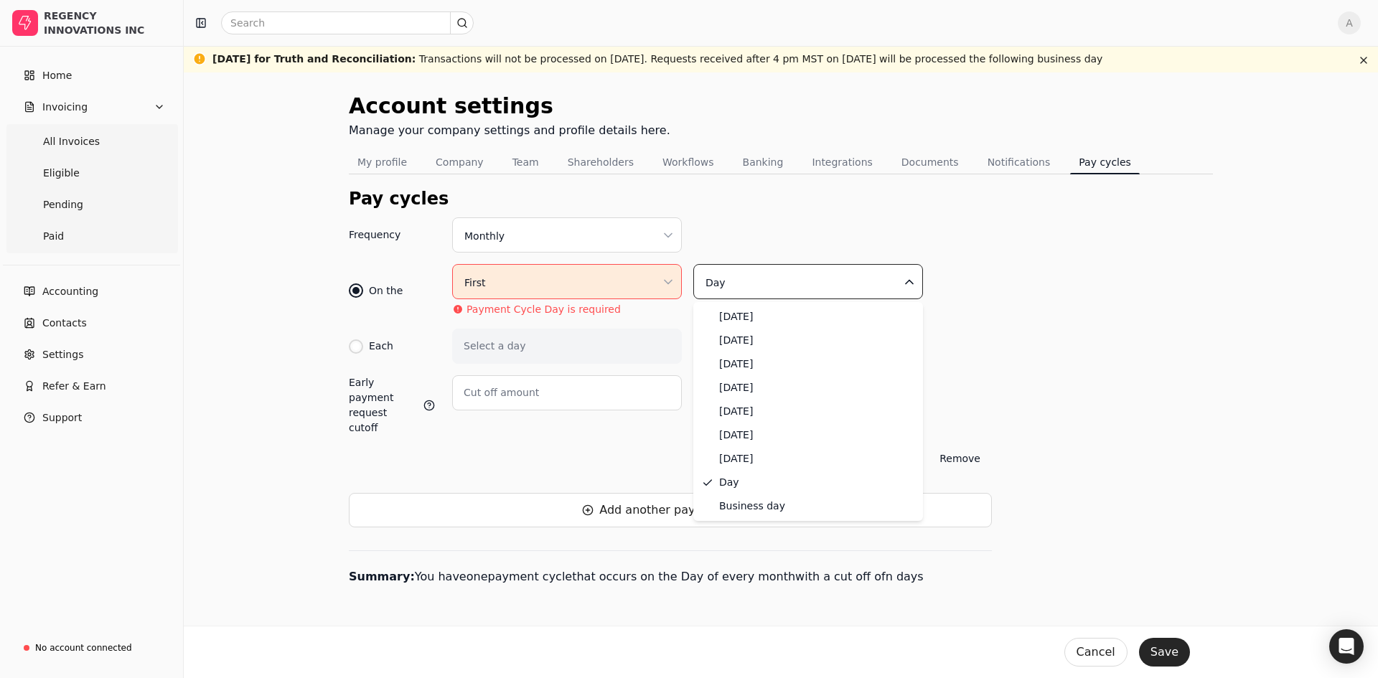
click at [802, 281] on html "REGENCY INNOVATIONS INC Home Invoicing All Invoices Eligible Pending Paid Accou…" at bounding box center [689, 339] width 1378 height 678
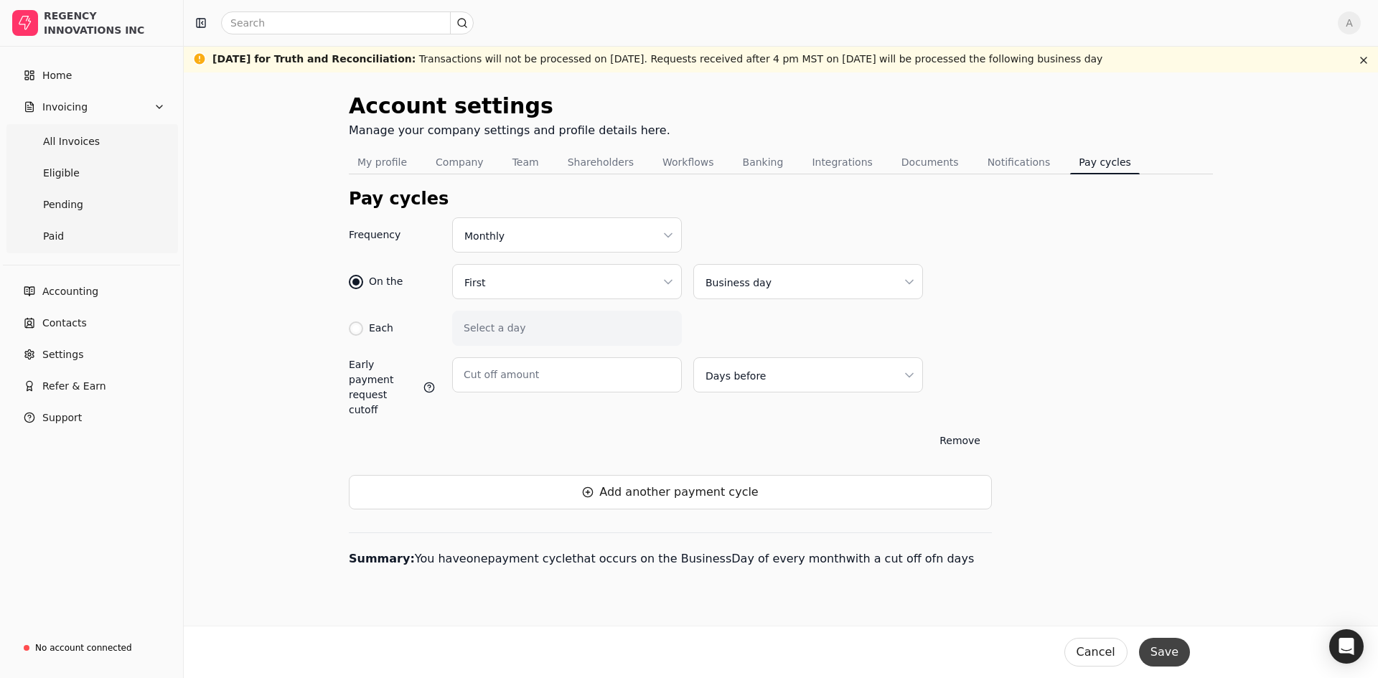
click at [1163, 647] on button "Save" at bounding box center [1164, 652] width 51 height 29
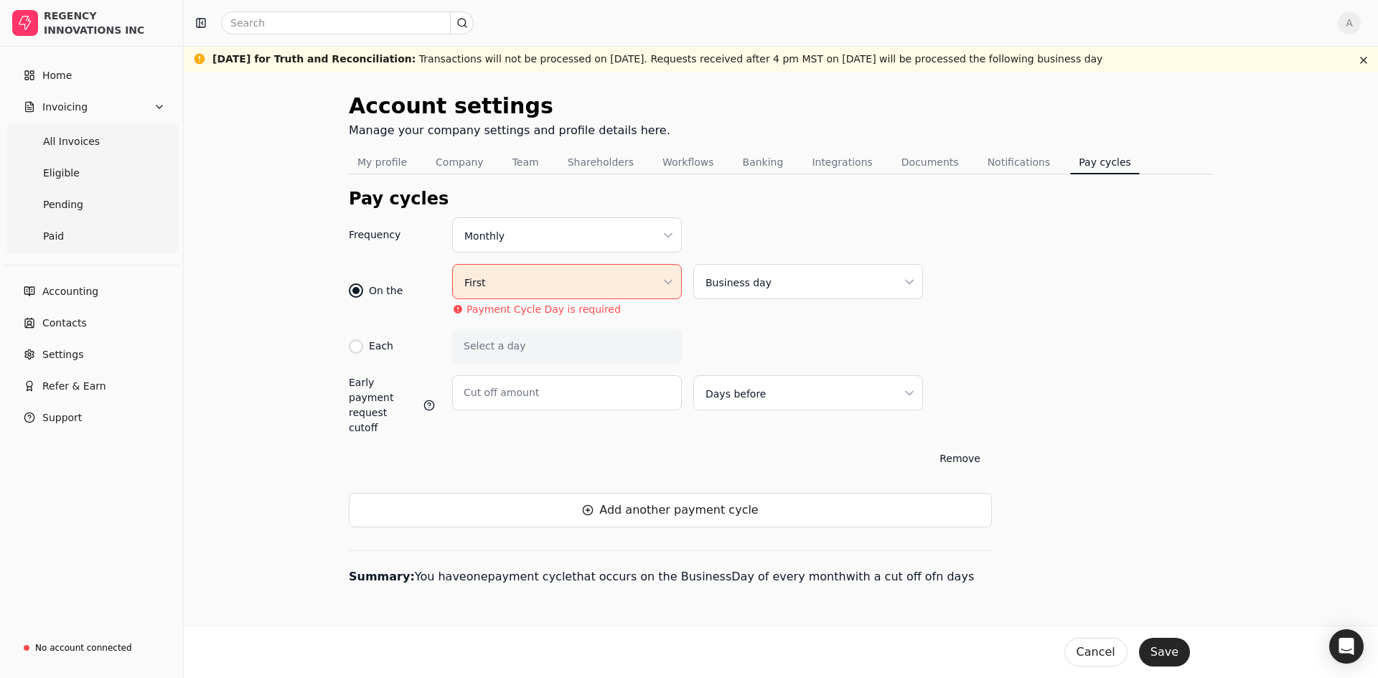
click at [459, 312] on circle at bounding box center [457, 308] width 9 height 9
click at [459, 309] on circle at bounding box center [457, 308] width 9 height 9
click at [499, 311] on p "Payment Cycle Day is required" at bounding box center [543, 309] width 154 height 15
click at [481, 342] on label "Select a day" at bounding box center [495, 346] width 62 height 15
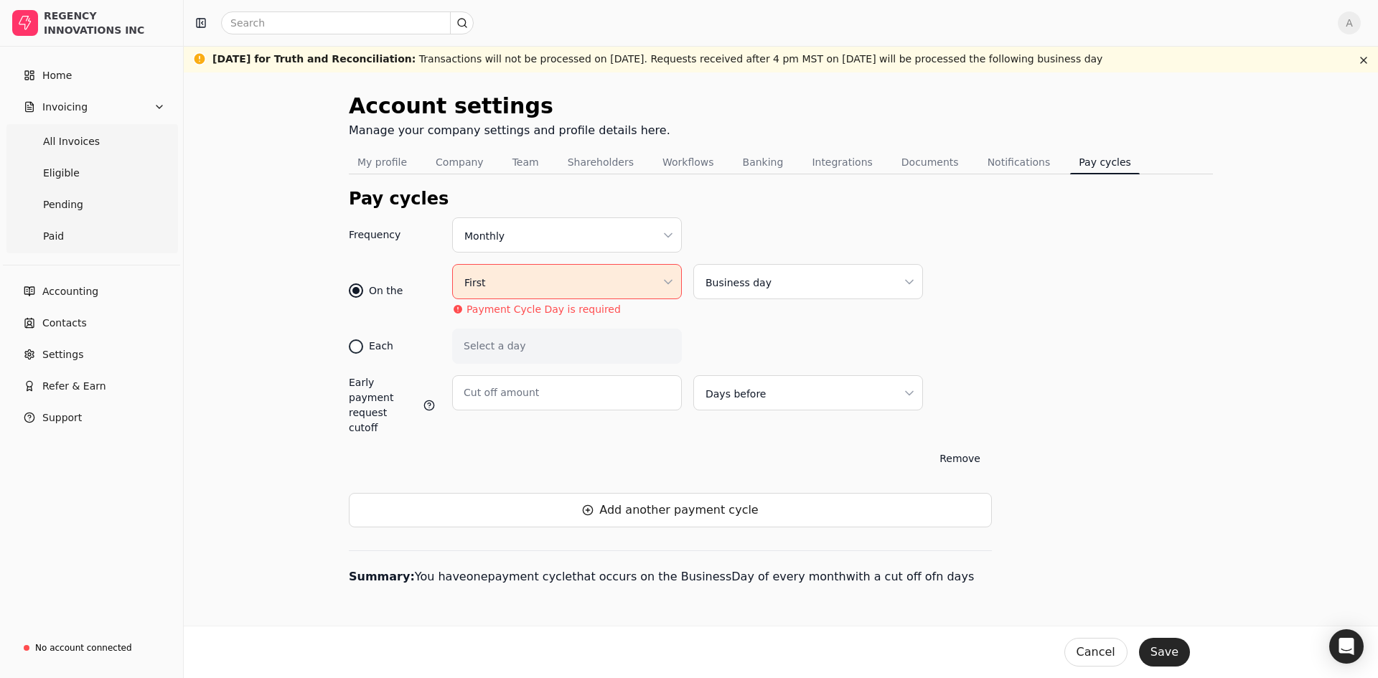
click at [354, 344] on div at bounding box center [355, 346] width 7 height 7
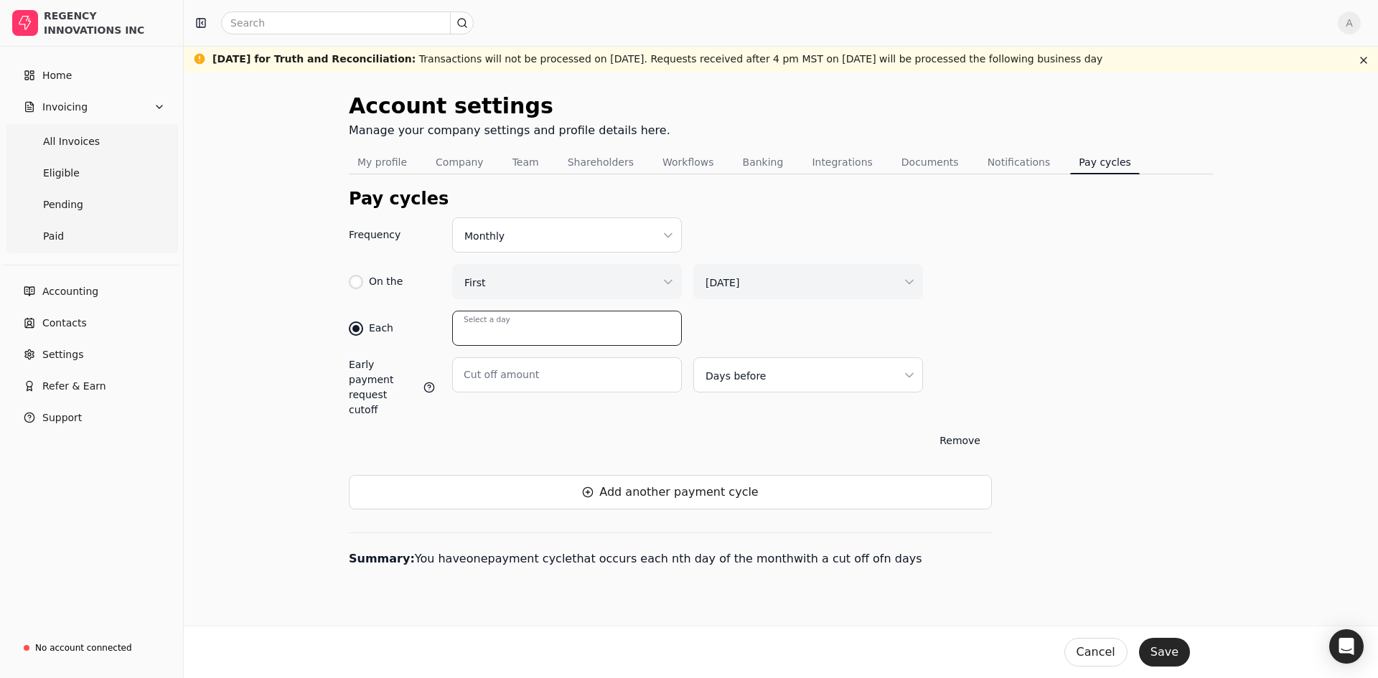
click at [520, 331] on input "Select a day" at bounding box center [567, 328] width 230 height 35
click at [465, 360] on button "1" at bounding box center [464, 360] width 23 height 23
type input "1"
click at [1160, 651] on button "Save" at bounding box center [1164, 652] width 51 height 29
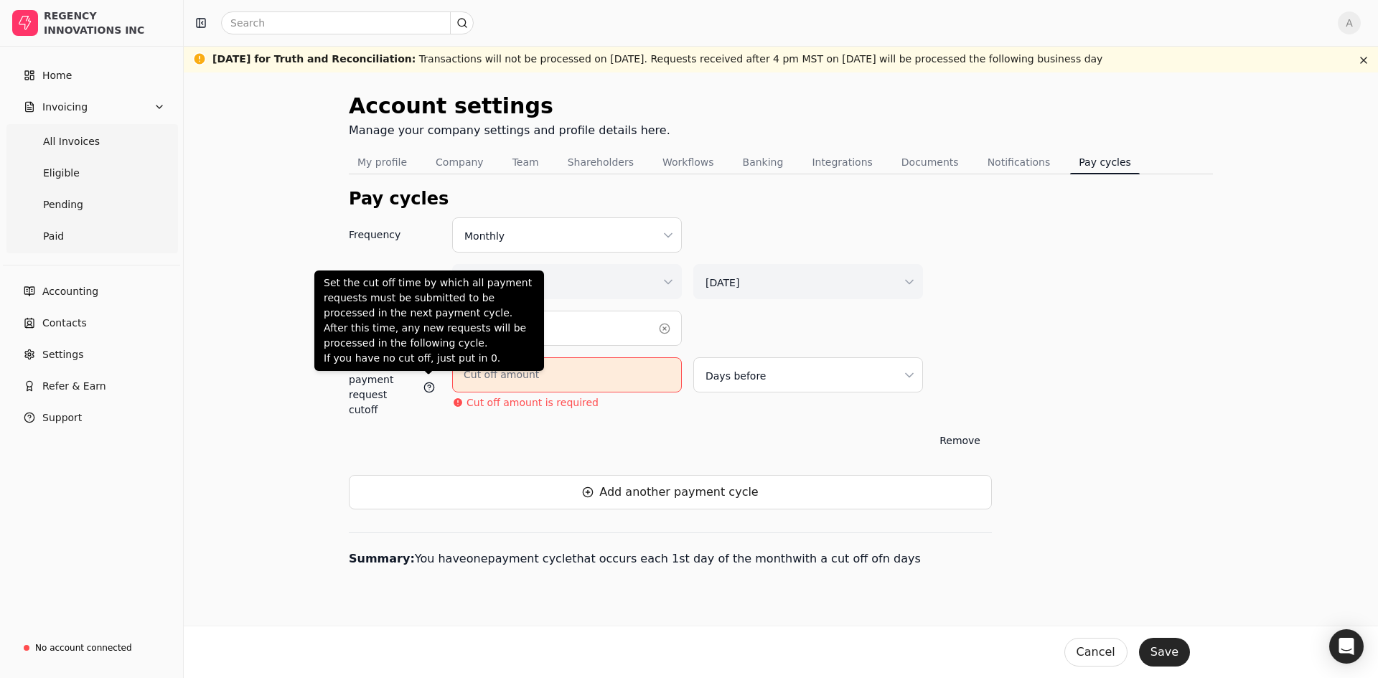
click at [431, 382] on circle at bounding box center [428, 386] width 9 height 9
click at [429, 382] on icon at bounding box center [428, 387] width 11 height 11
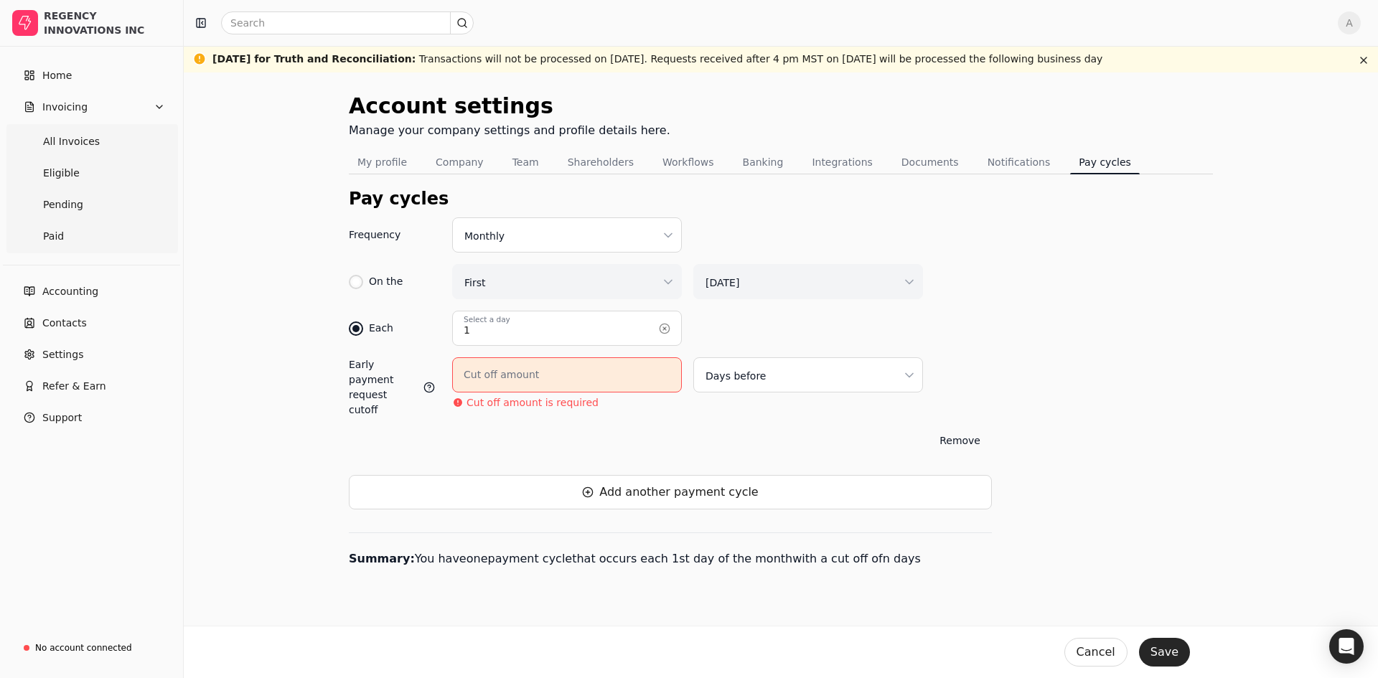
click at [429, 382] on icon at bounding box center [428, 387] width 11 height 11
click at [376, 390] on div "Early payment request cutoff" at bounding box center [383, 387] width 69 height 60
click at [429, 385] on icon at bounding box center [429, 386] width 3 height 3
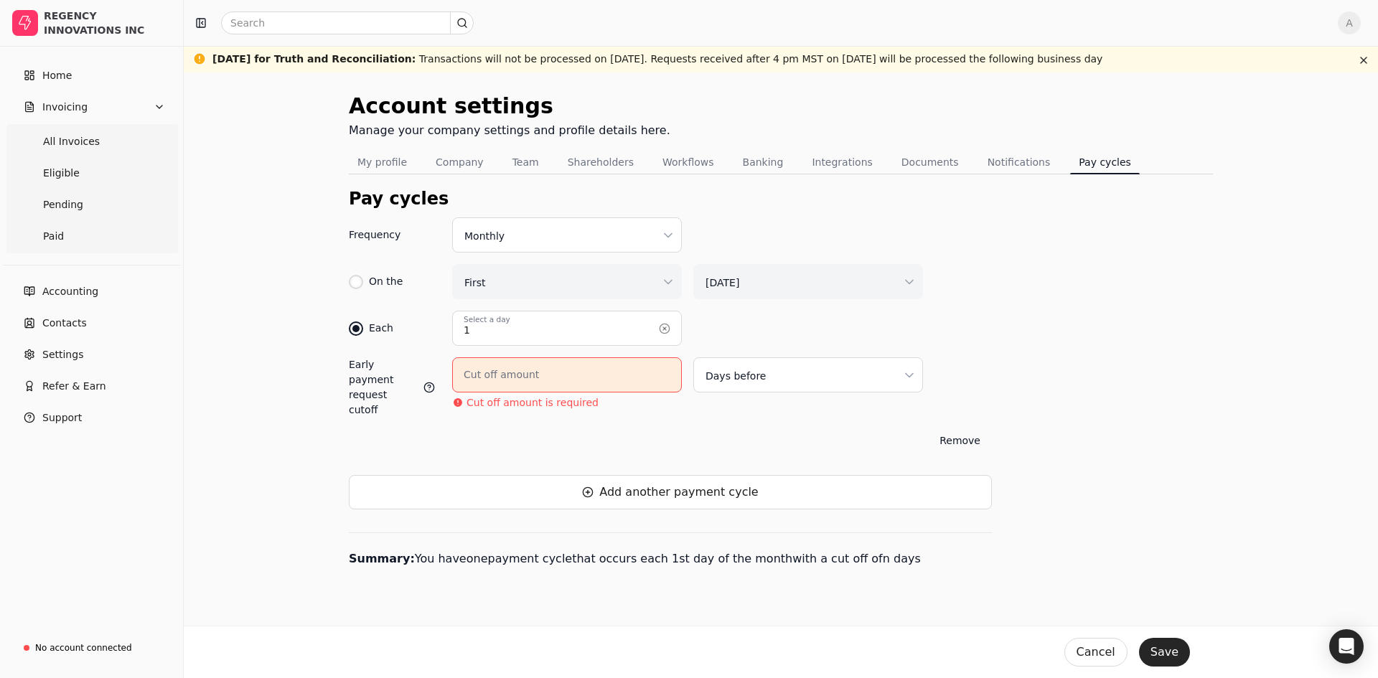
click at [473, 381] on label "Cut off amount" at bounding box center [501, 374] width 75 height 15
click at [473, 381] on input "Cut off amount" at bounding box center [567, 374] width 230 height 35
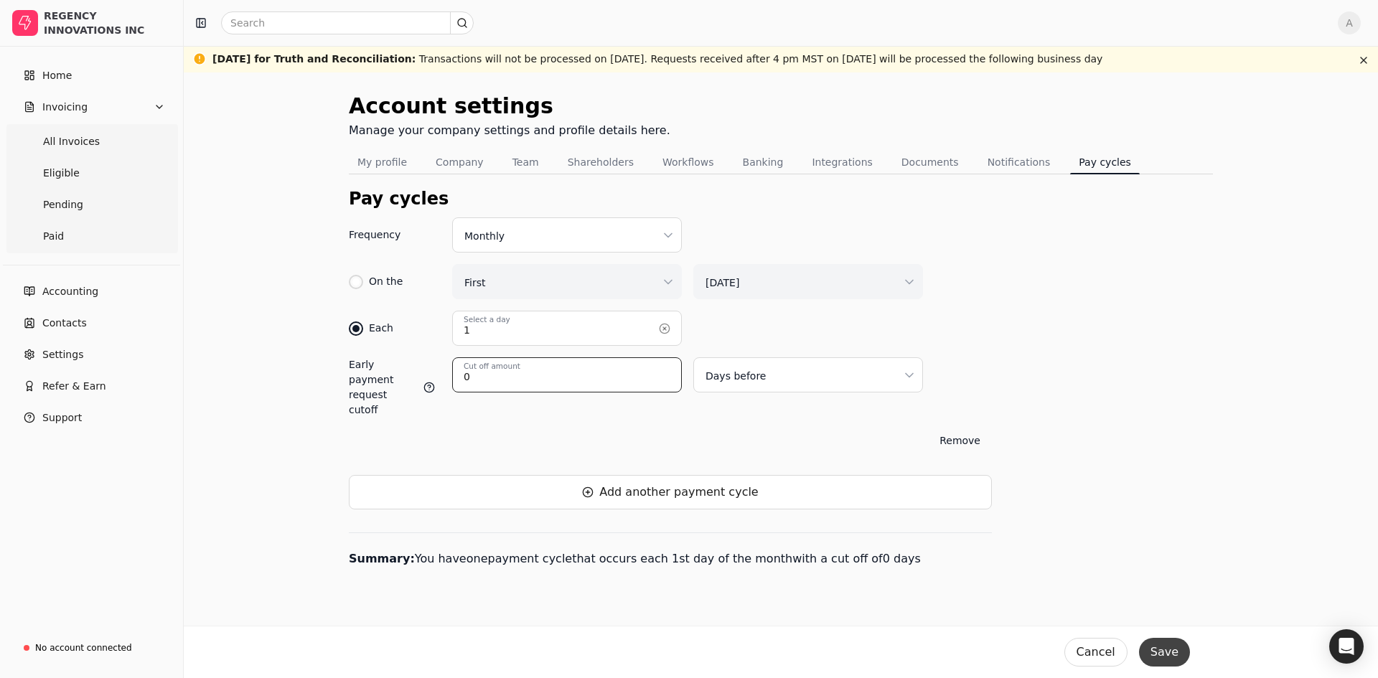
type input "0"
click at [1170, 647] on button "Save" at bounding box center [1164, 652] width 51 height 29
click at [981, 160] on button "Notifications" at bounding box center [1019, 162] width 80 height 23
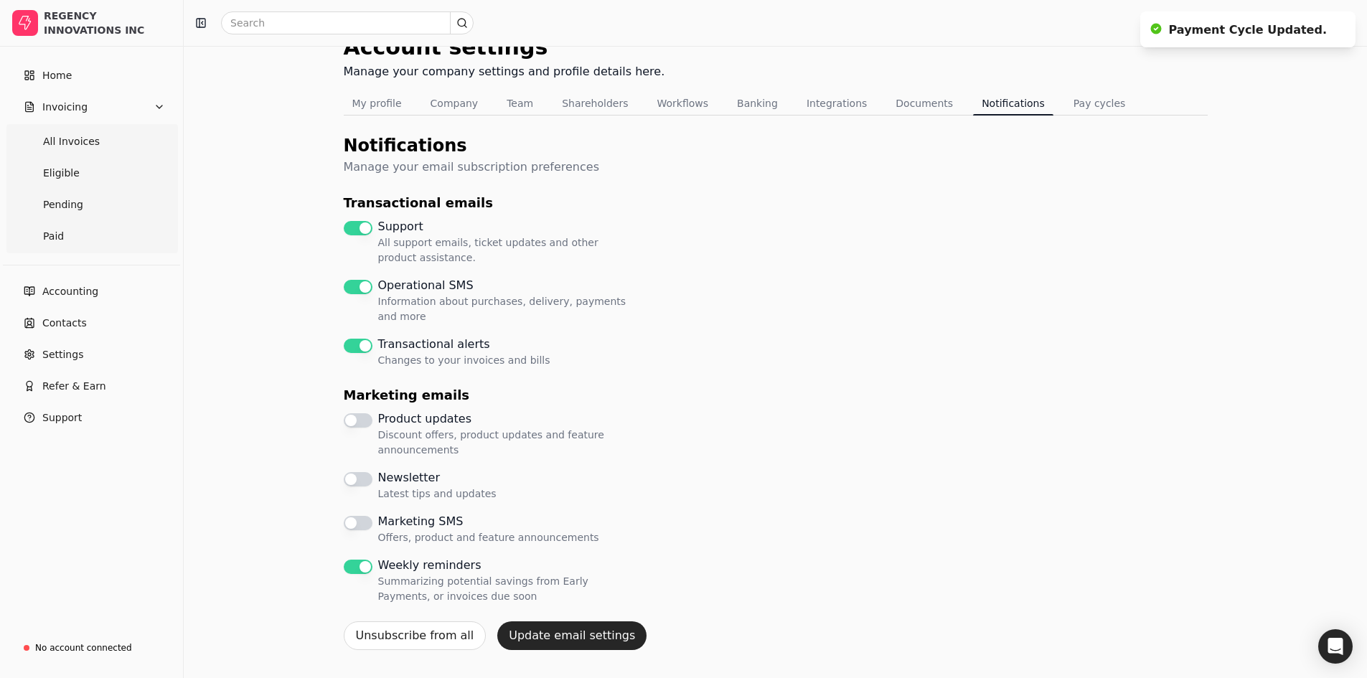
scroll to position [34, 0]
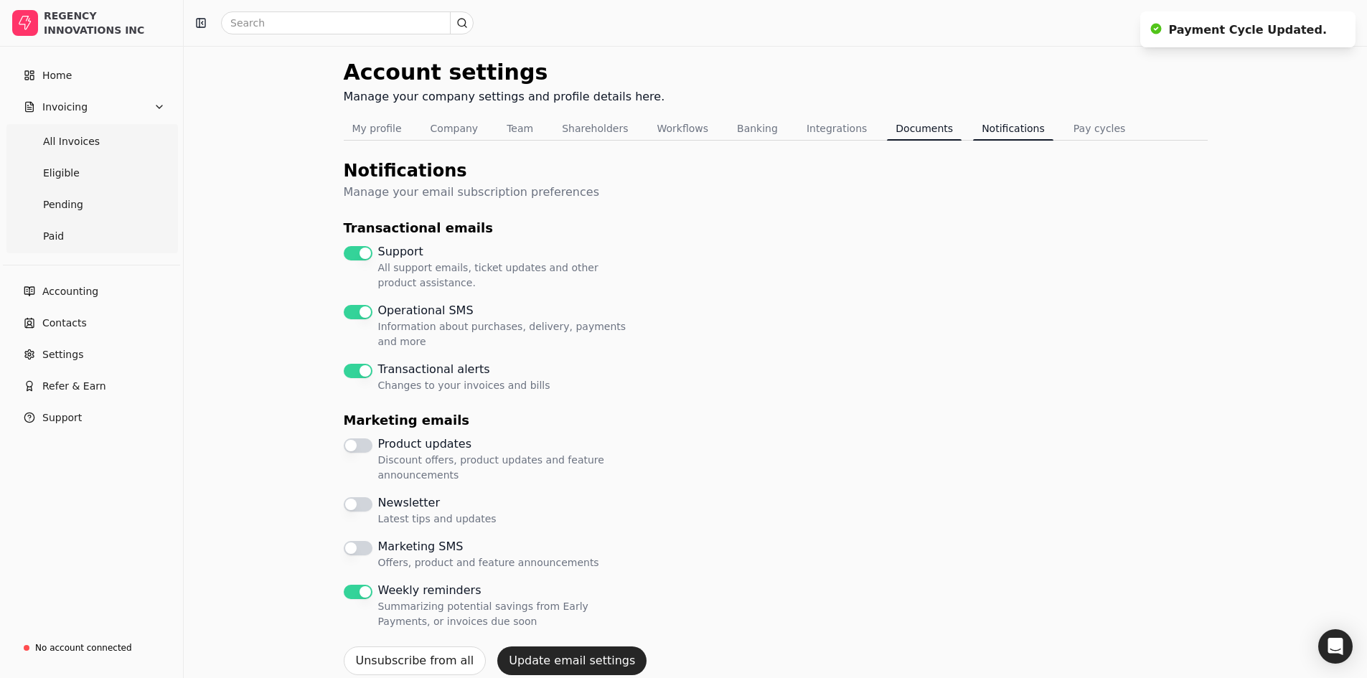
click at [904, 128] on button "Documents" at bounding box center [924, 128] width 75 height 23
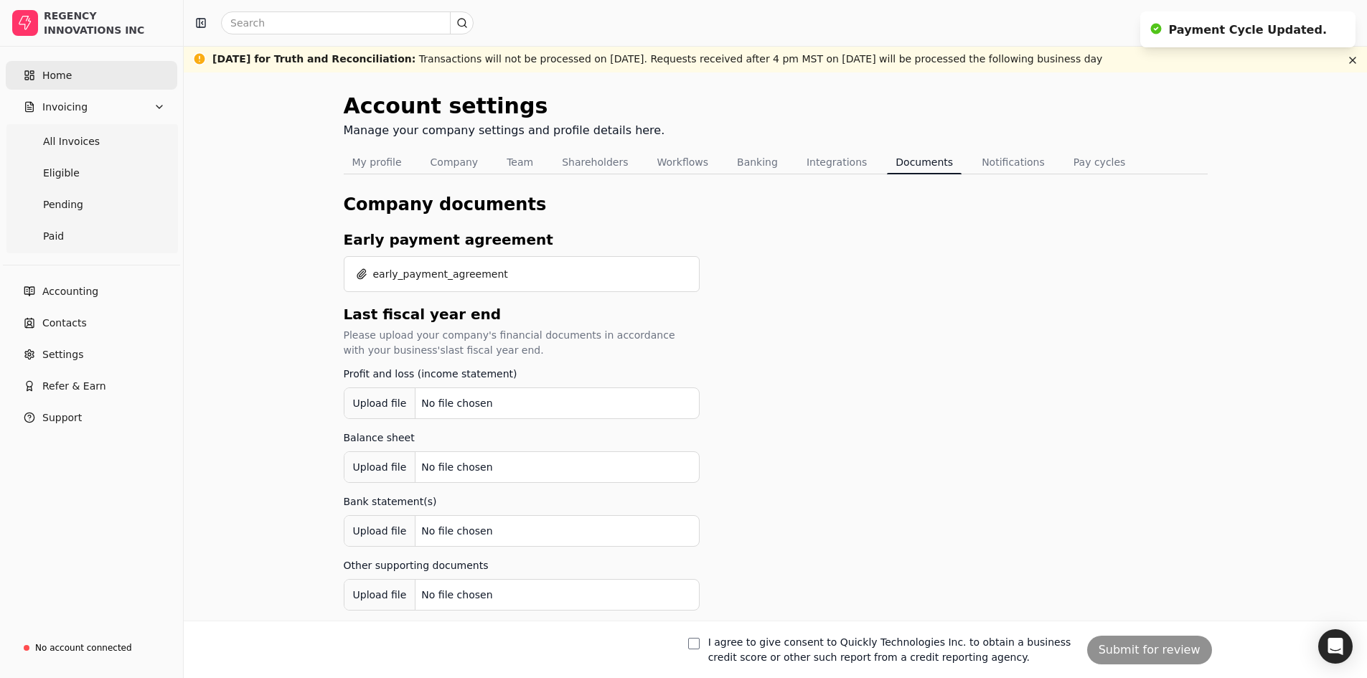
click at [104, 67] on link "Home" at bounding box center [92, 75] width 172 height 29
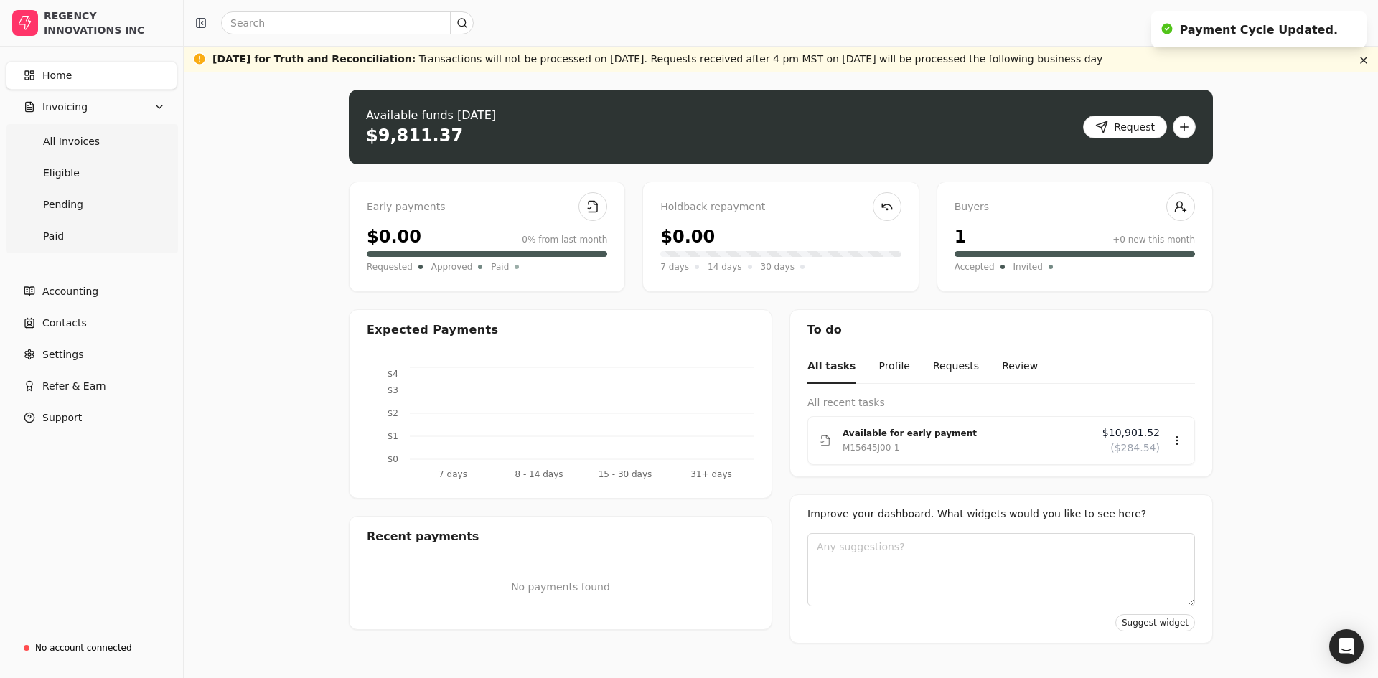
click at [1344, 84] on div "Upload file: Drag your invoice here to upload or browse for files Available fun…" at bounding box center [781, 375] width 1194 height 606
